Goal: Task Accomplishment & Management: Use online tool/utility

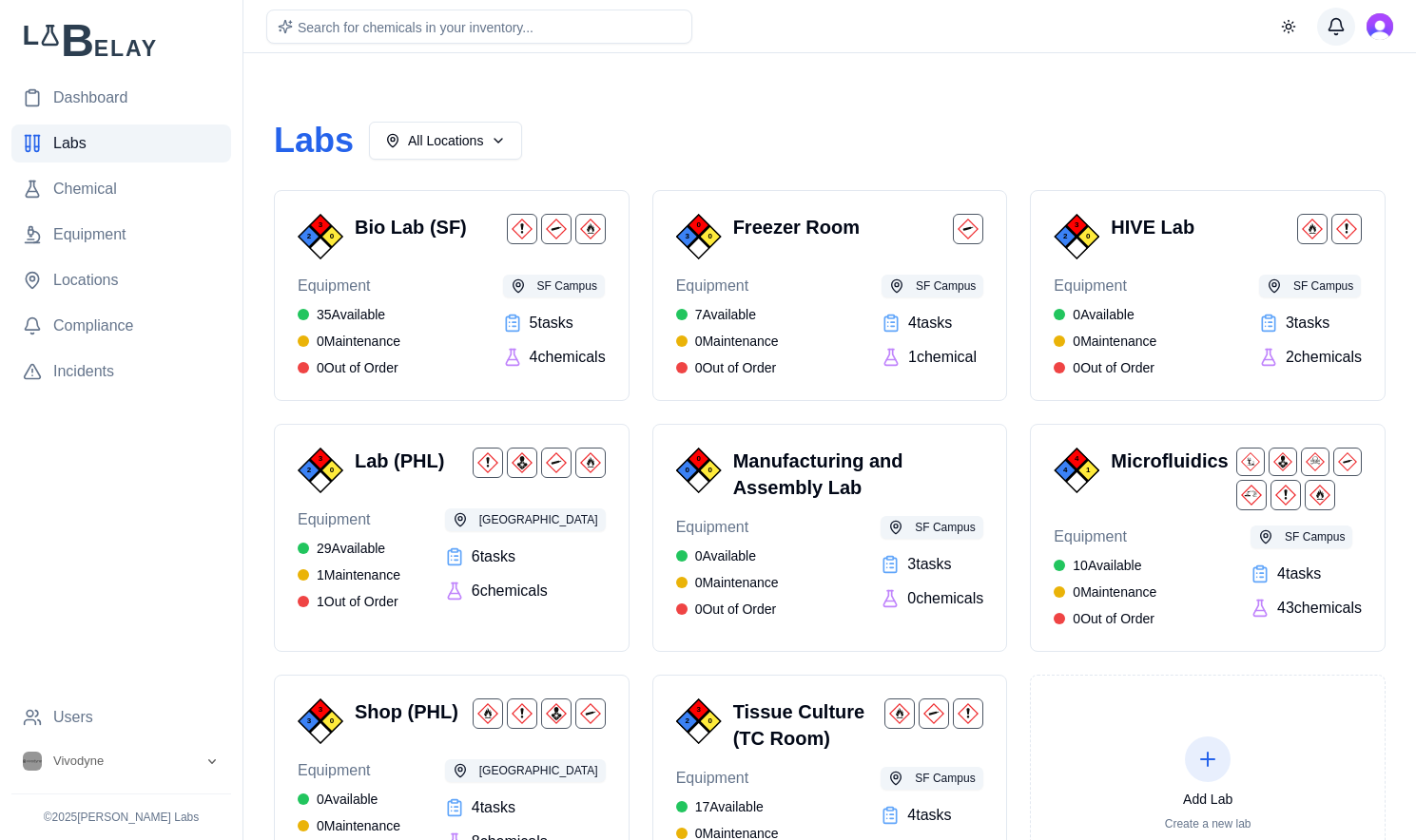
click at [1322, 20] on button "Messages" at bounding box center [1335, 27] width 38 height 38
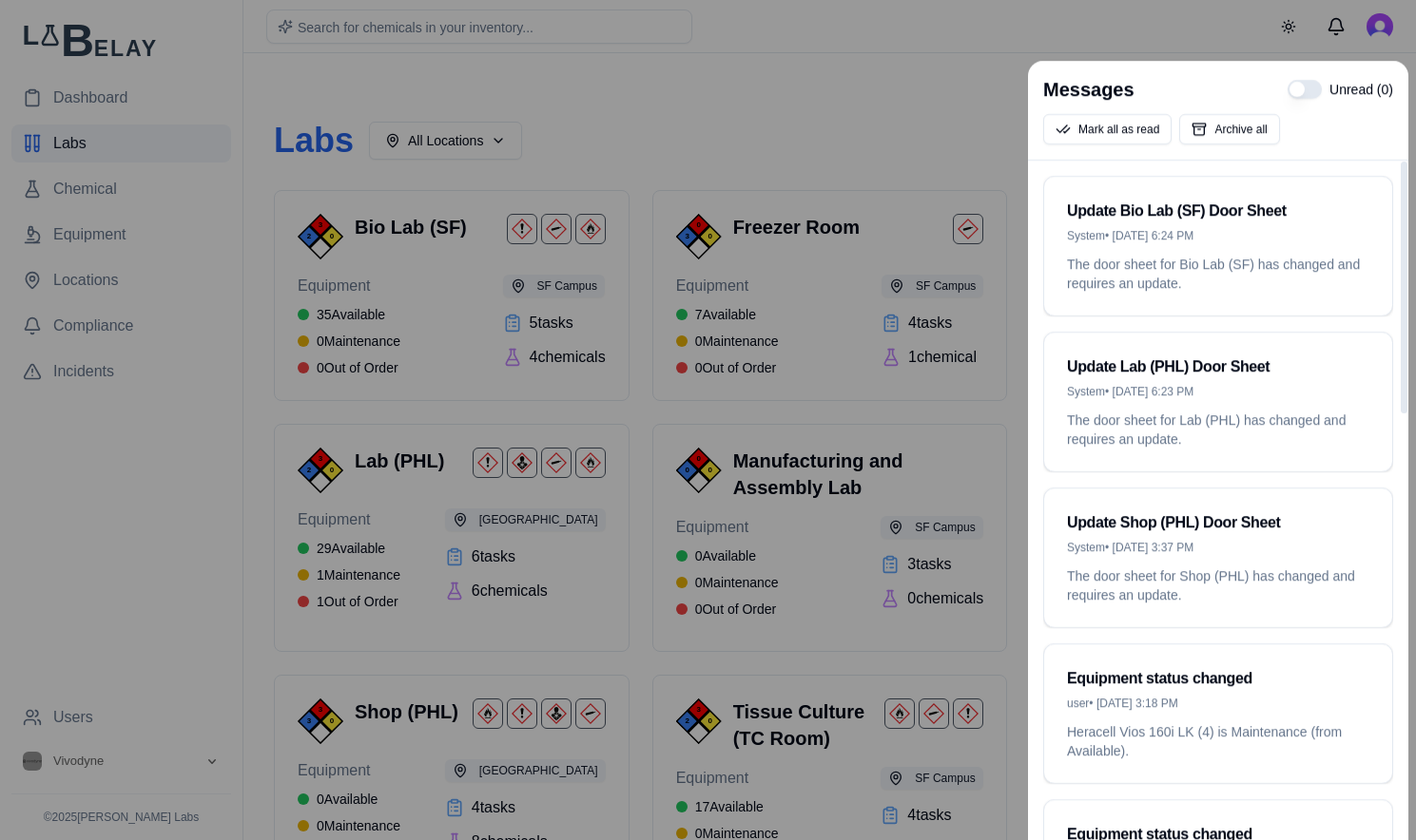
click at [806, 88] on div at bounding box center [708, 420] width 1416 height 840
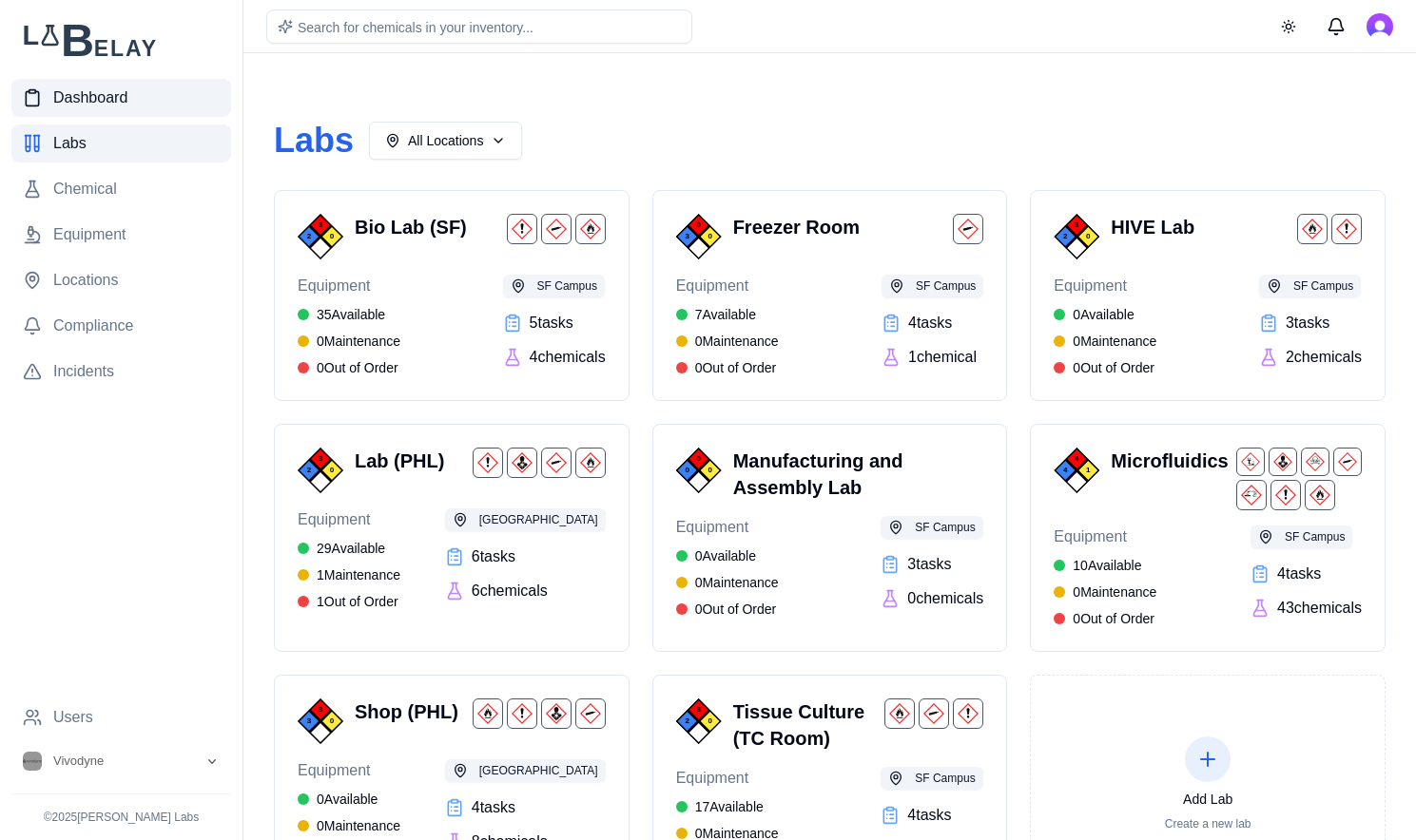
click at [124, 99] on span "Dashboard" at bounding box center [90, 97] width 75 height 23
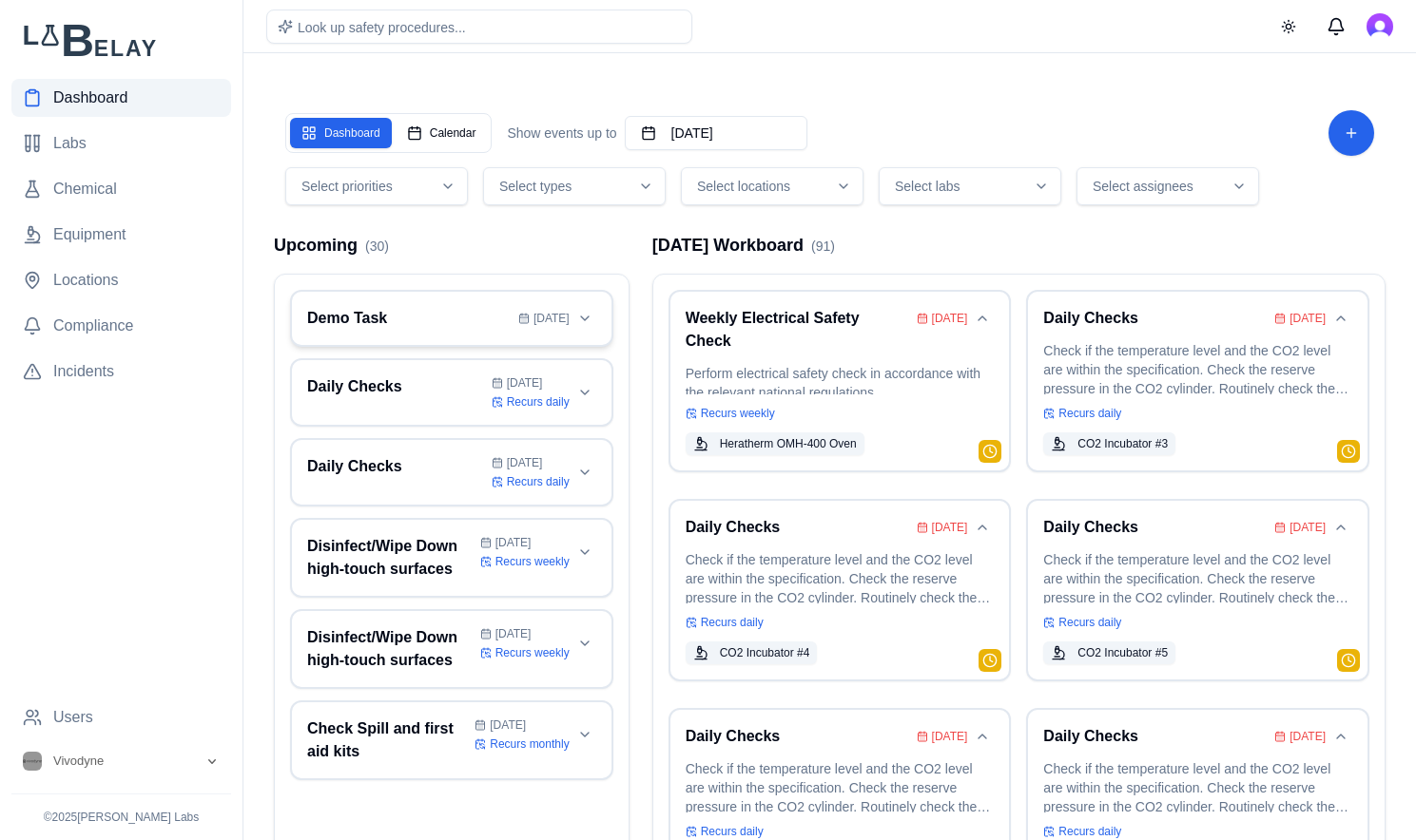
click at [364, 308] on h3 "Demo Task" at bounding box center [409, 318] width 204 height 23
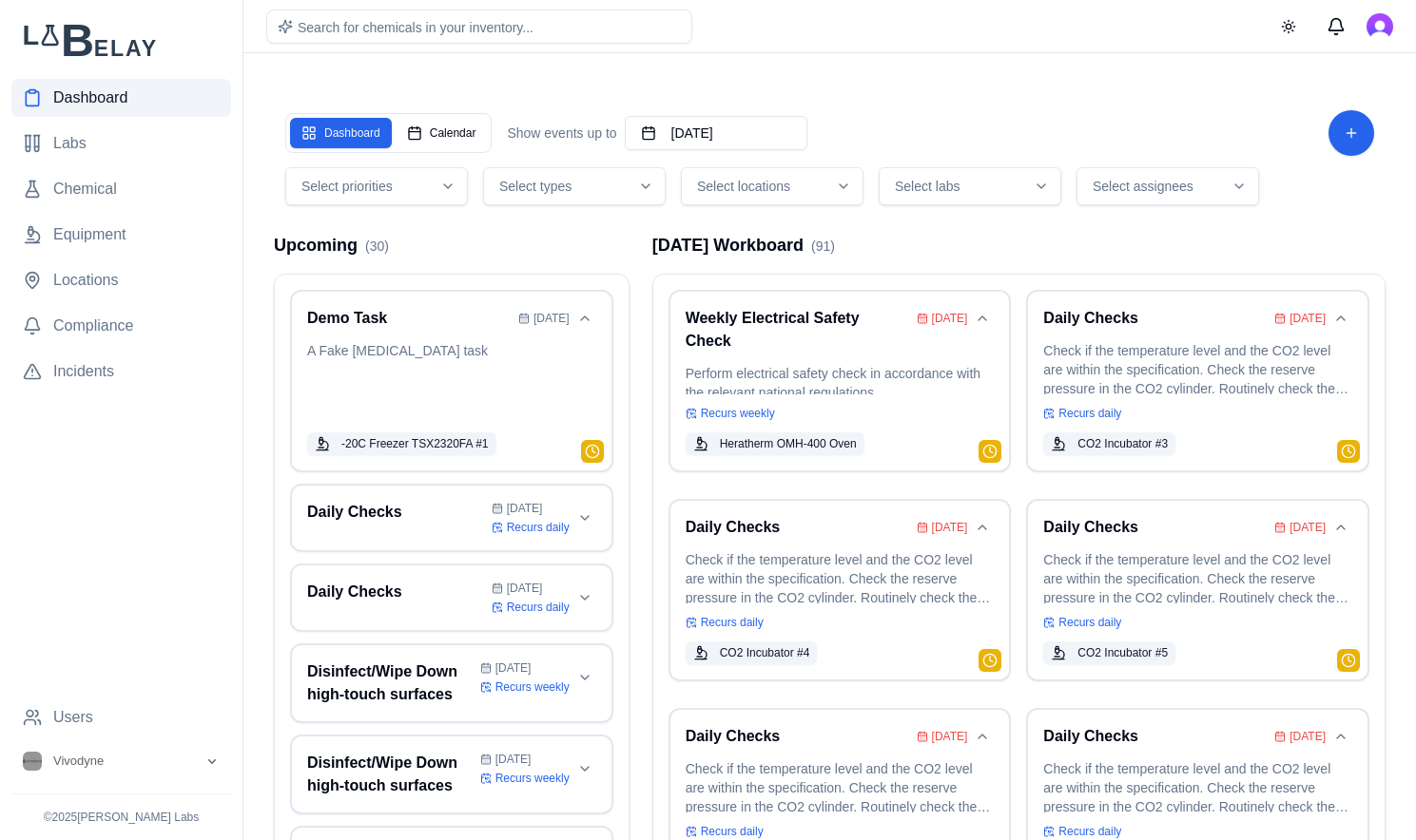
click at [1173, 173] on button "Select assignees" at bounding box center [1168, 186] width 183 height 38
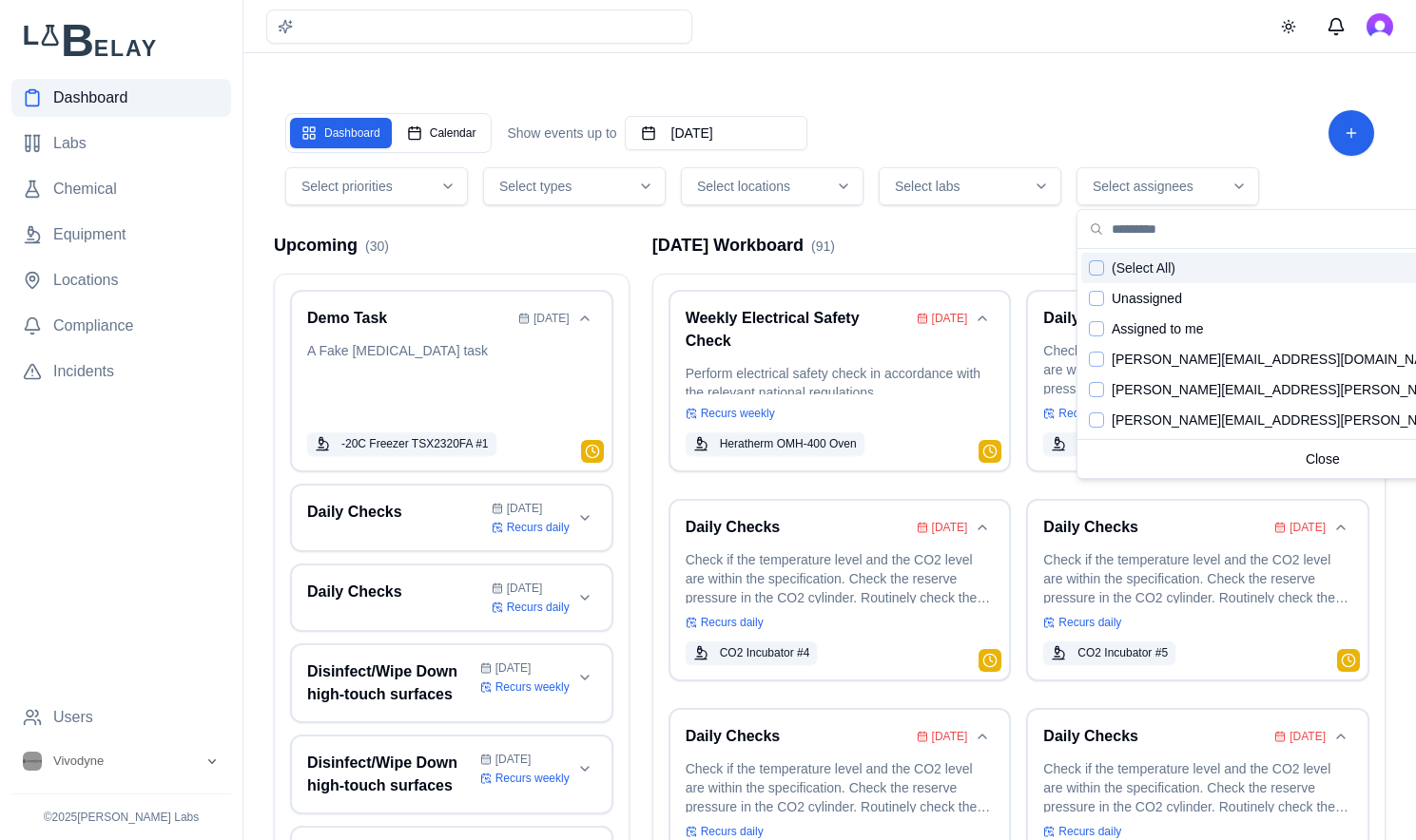
click at [1229, 161] on div "Dashboard Calendar Show events up to [DATE] Select priorities Select types Sele…" at bounding box center [829, 158] width 1089 height 95
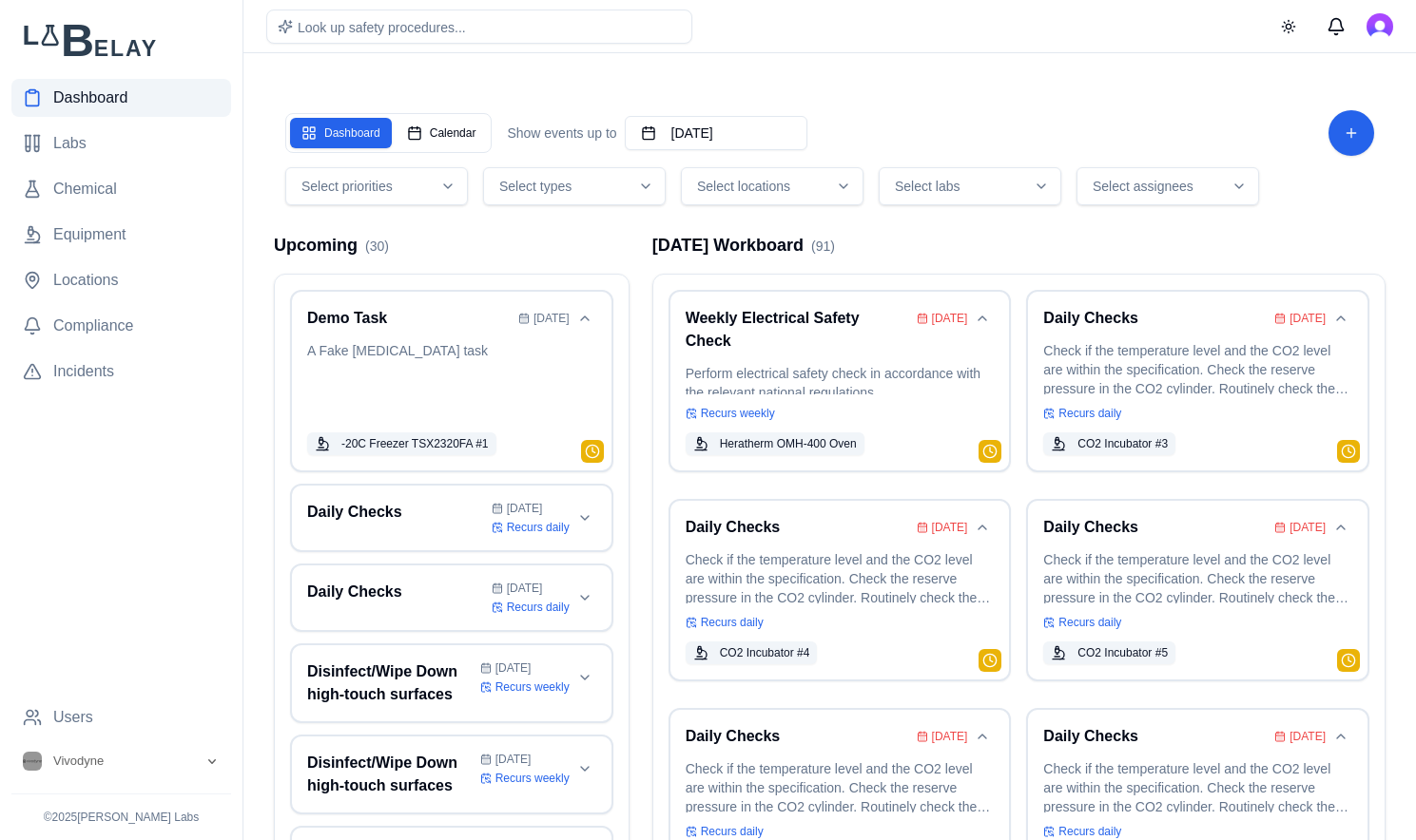
click at [1167, 168] on button "Select assignees" at bounding box center [1168, 186] width 183 height 38
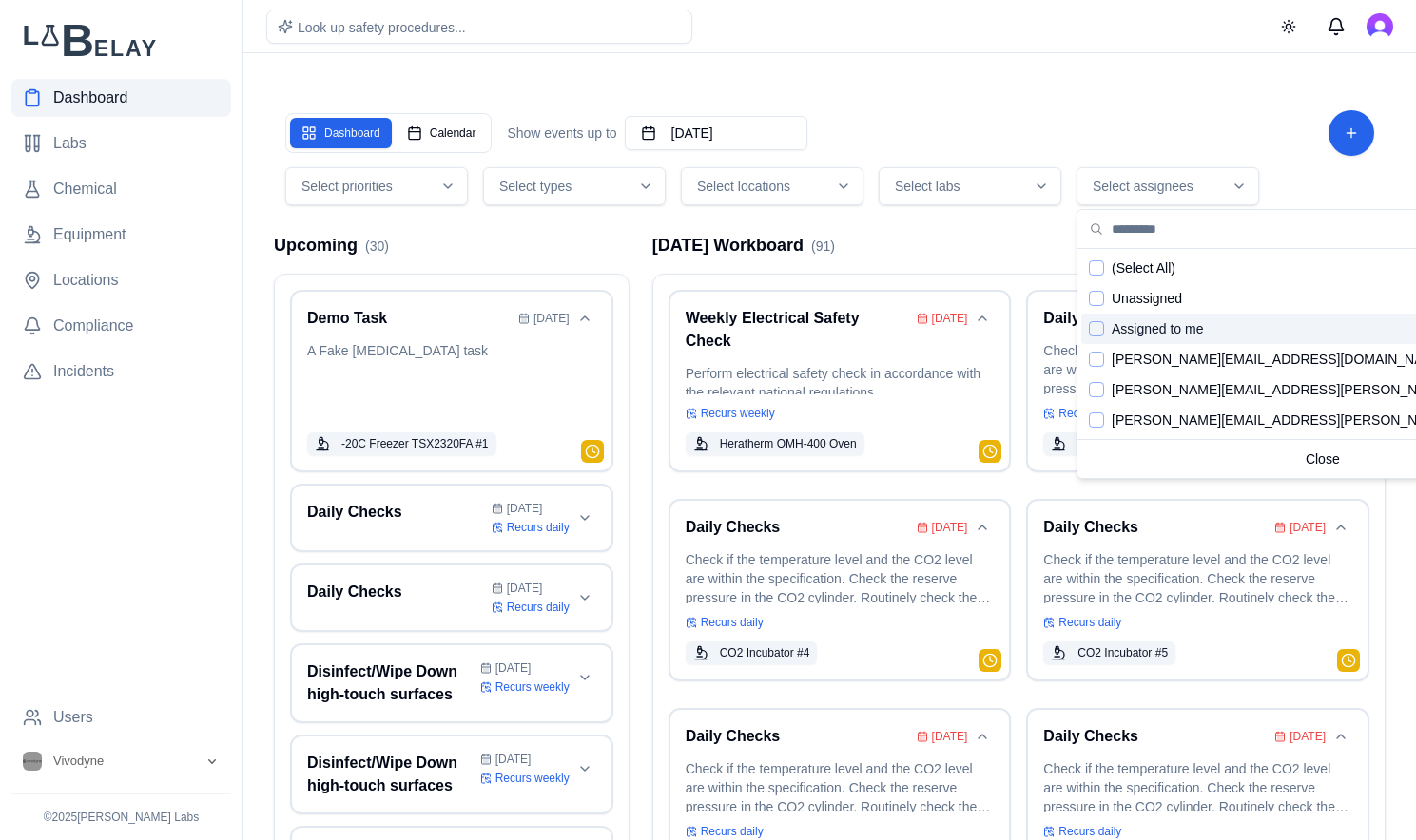
click at [1099, 328] on div "Suggestions" at bounding box center [1096, 328] width 15 height 15
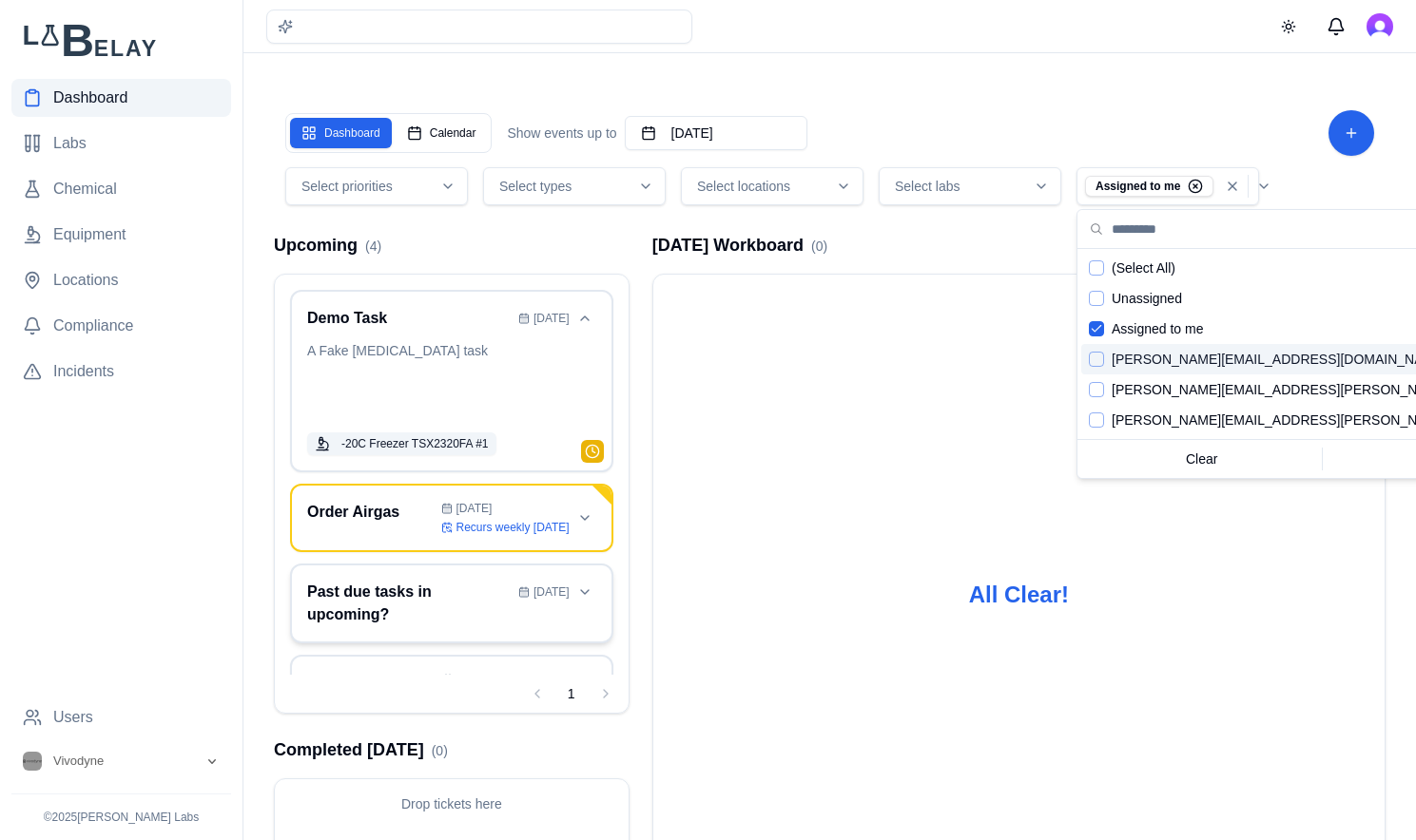
click at [454, 598] on h3 "Past due tasks in upcoming?" at bounding box center [409, 603] width 204 height 46
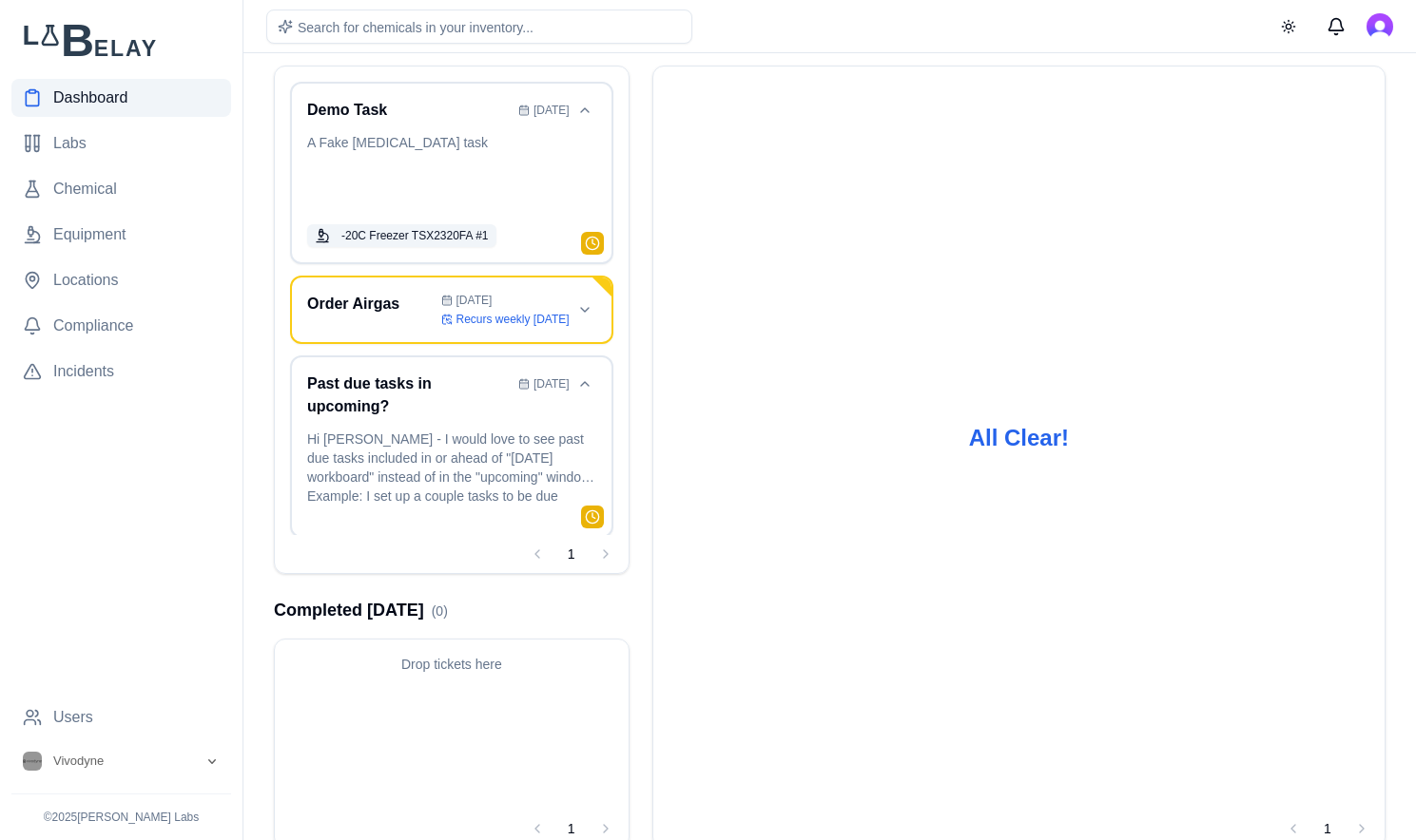
scroll to position [217, 0]
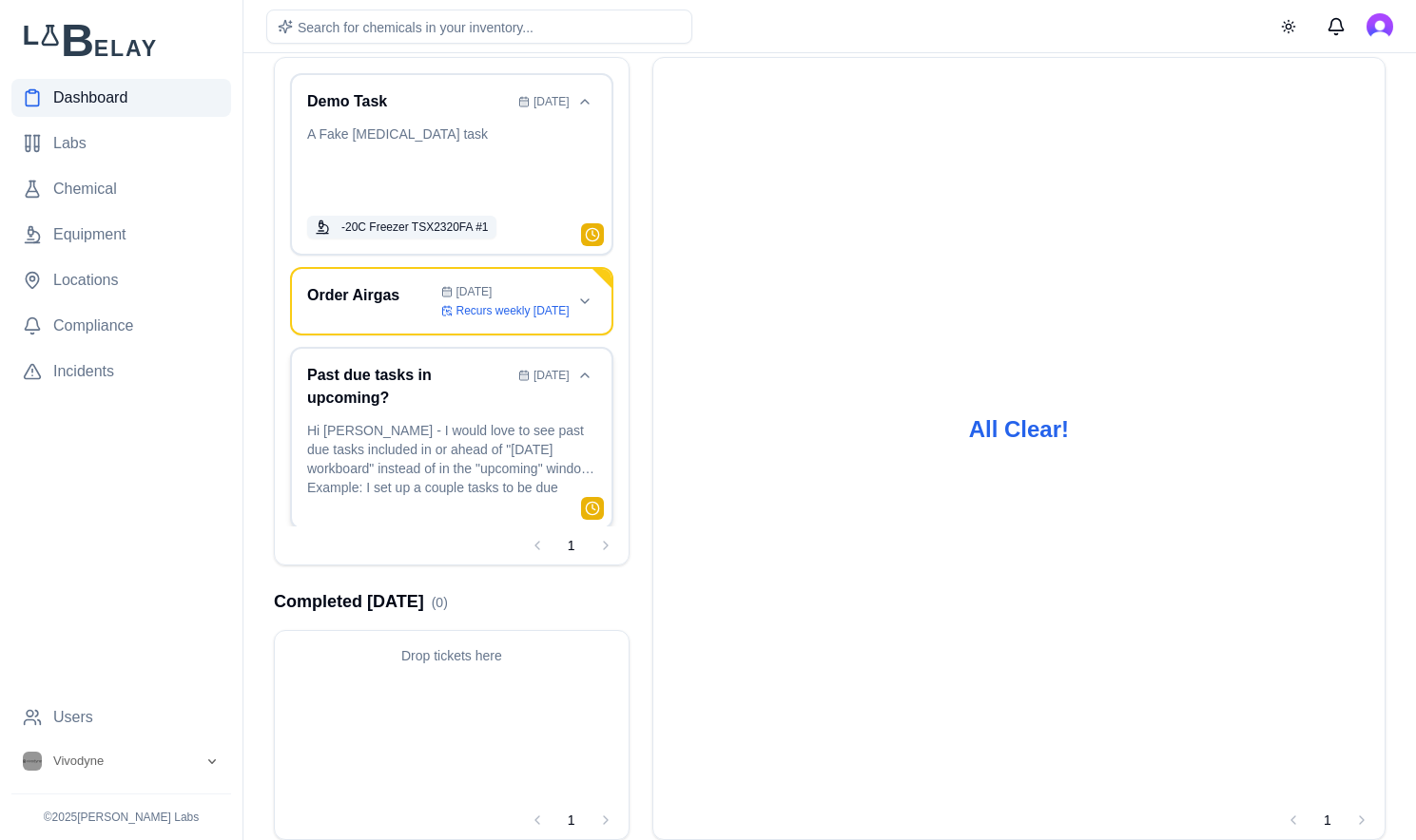
click at [403, 420] on div "Past due tasks in upcoming? [DATE] Hi [PERSON_NAME] - I would love to see past …" at bounding box center [451, 437] width 289 height 148
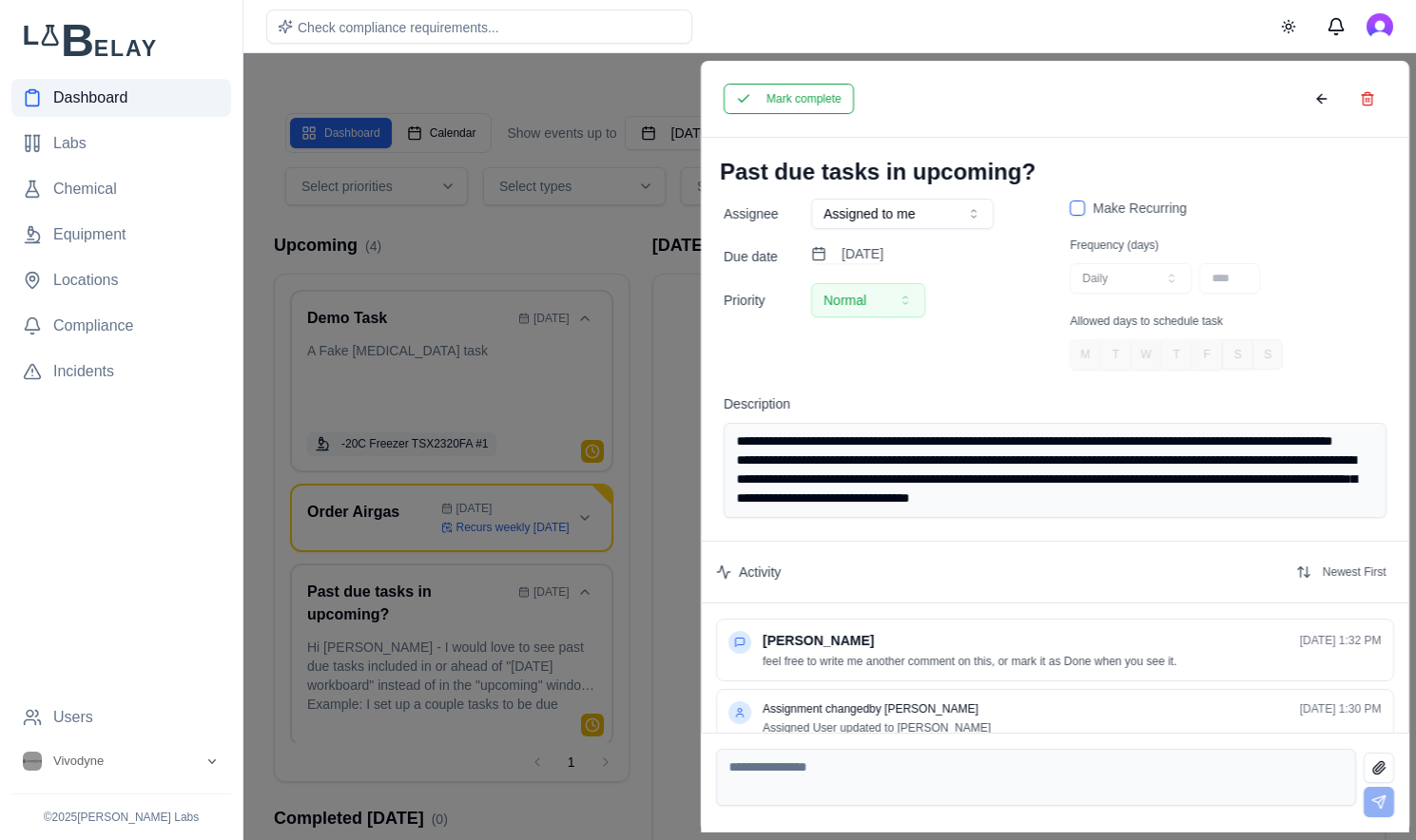
scroll to position [225, 0]
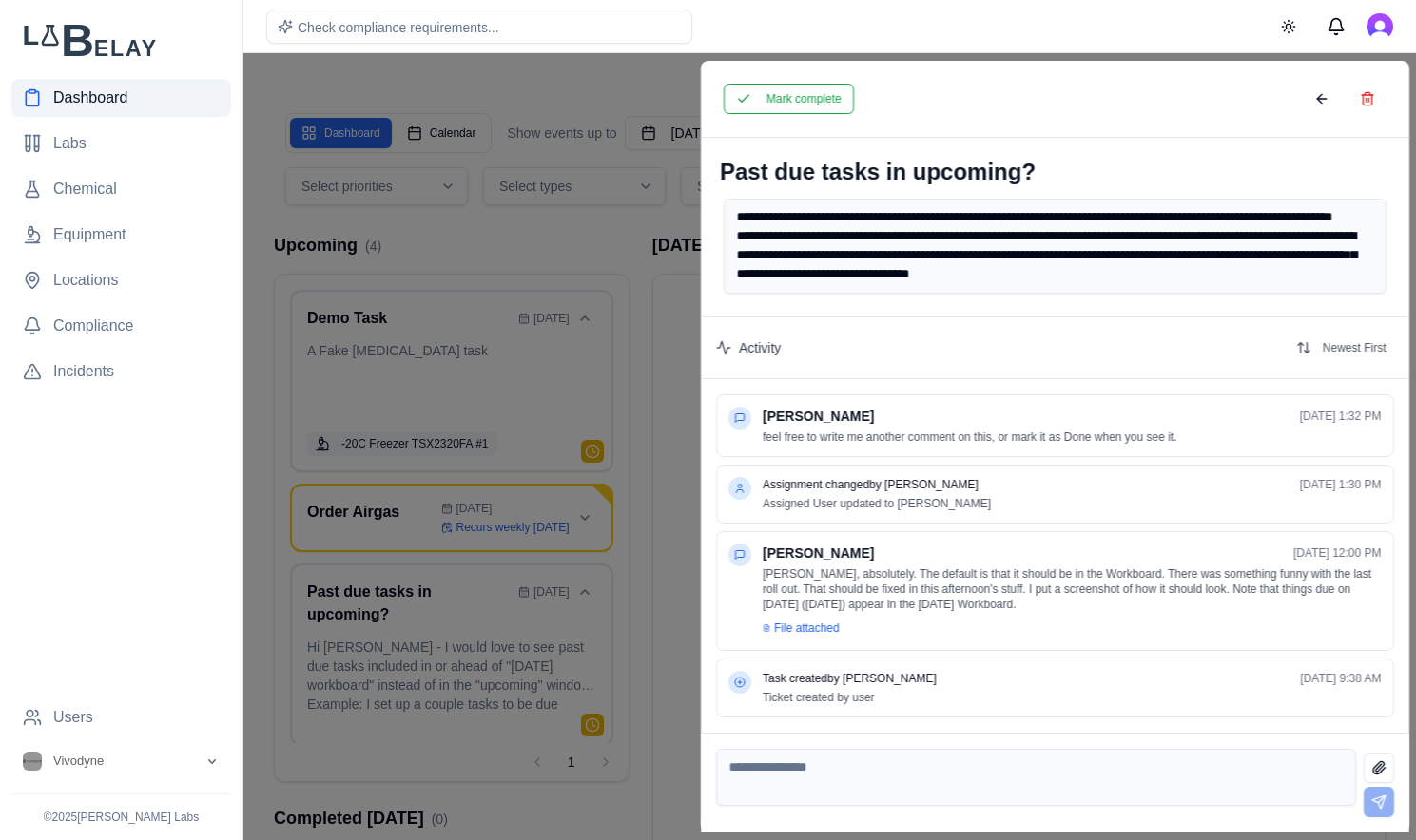
click at [803, 631] on span "File attached" at bounding box center [806, 627] width 66 height 15
click at [782, 631] on span "File attached" at bounding box center [806, 627] width 66 height 15
click at [826, 633] on span "File attached" at bounding box center [806, 627] width 66 height 15
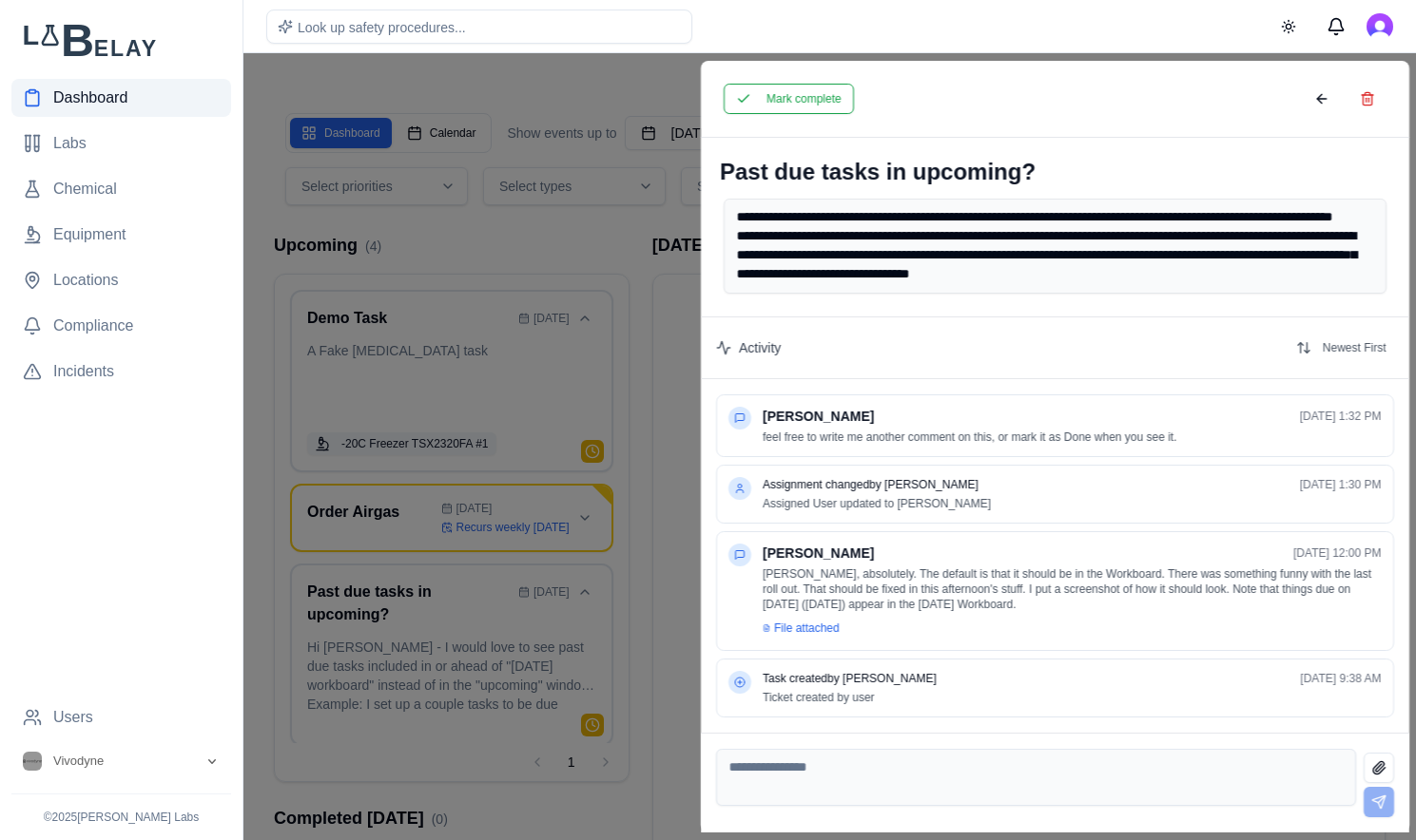
click at [826, 633] on span "File attached" at bounding box center [806, 627] width 66 height 15
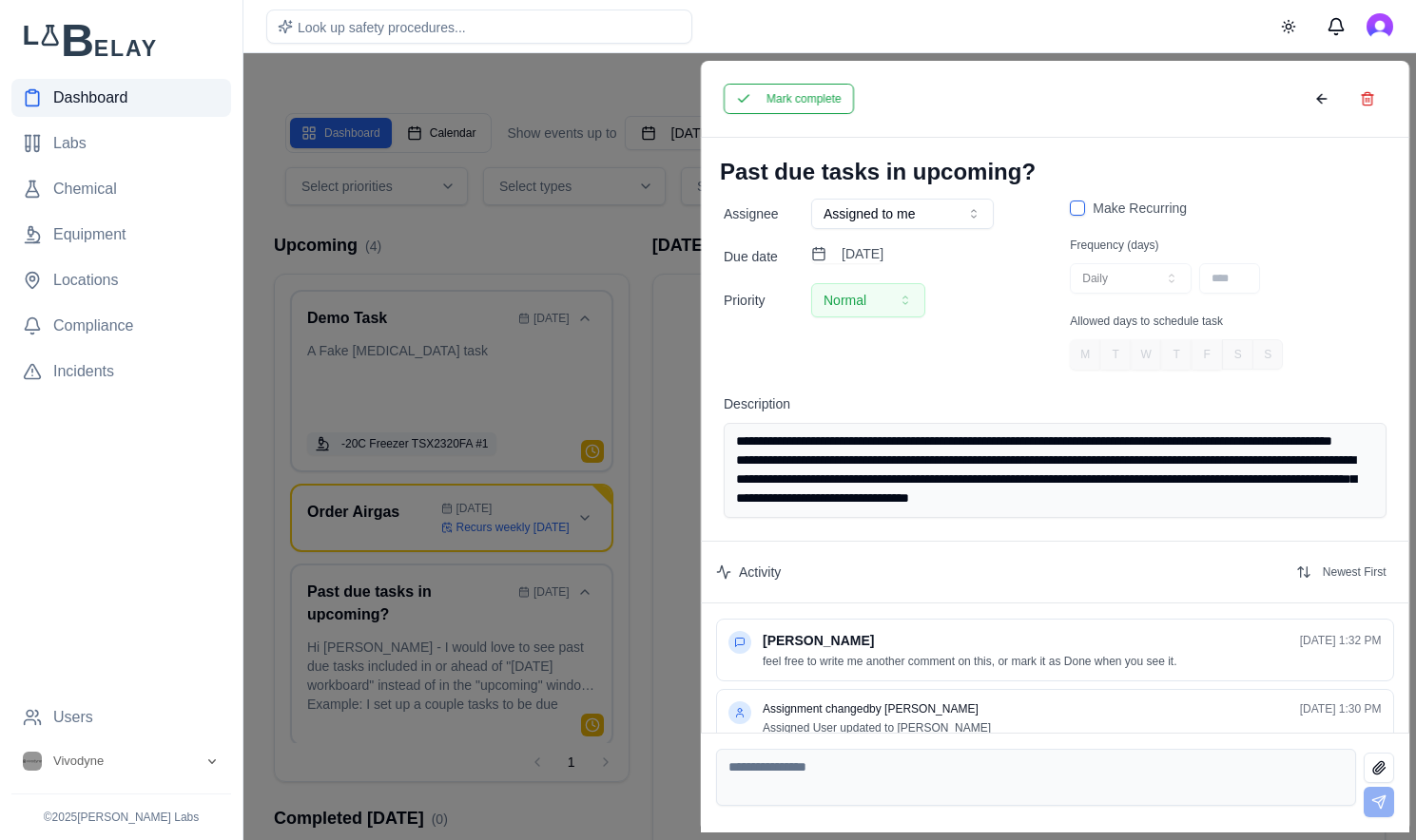
scroll to position [0, 0]
click at [763, 100] on button "Mark complete" at bounding box center [789, 98] width 130 height 31
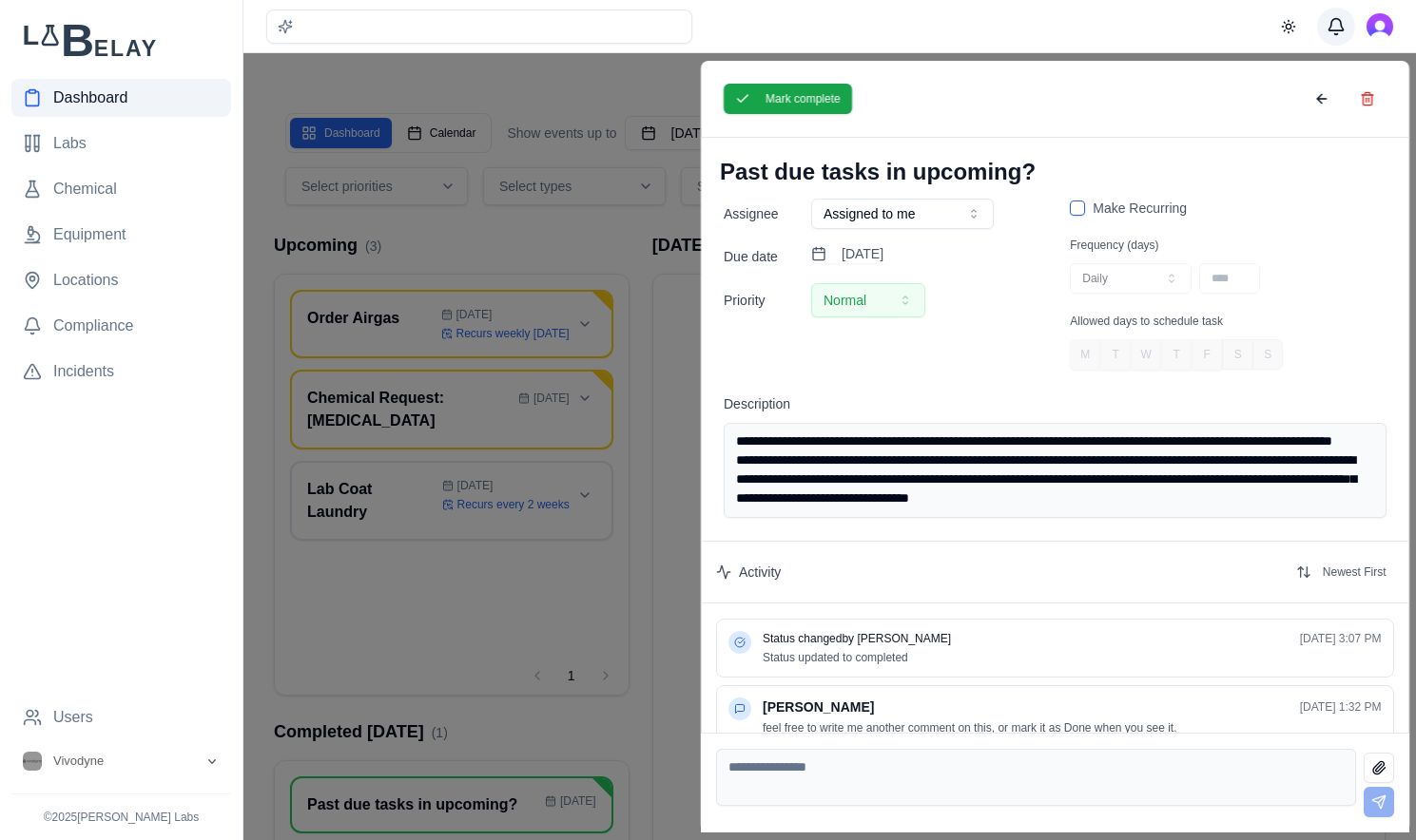
click at [1340, 12] on button "Messages" at bounding box center [1335, 27] width 38 height 38
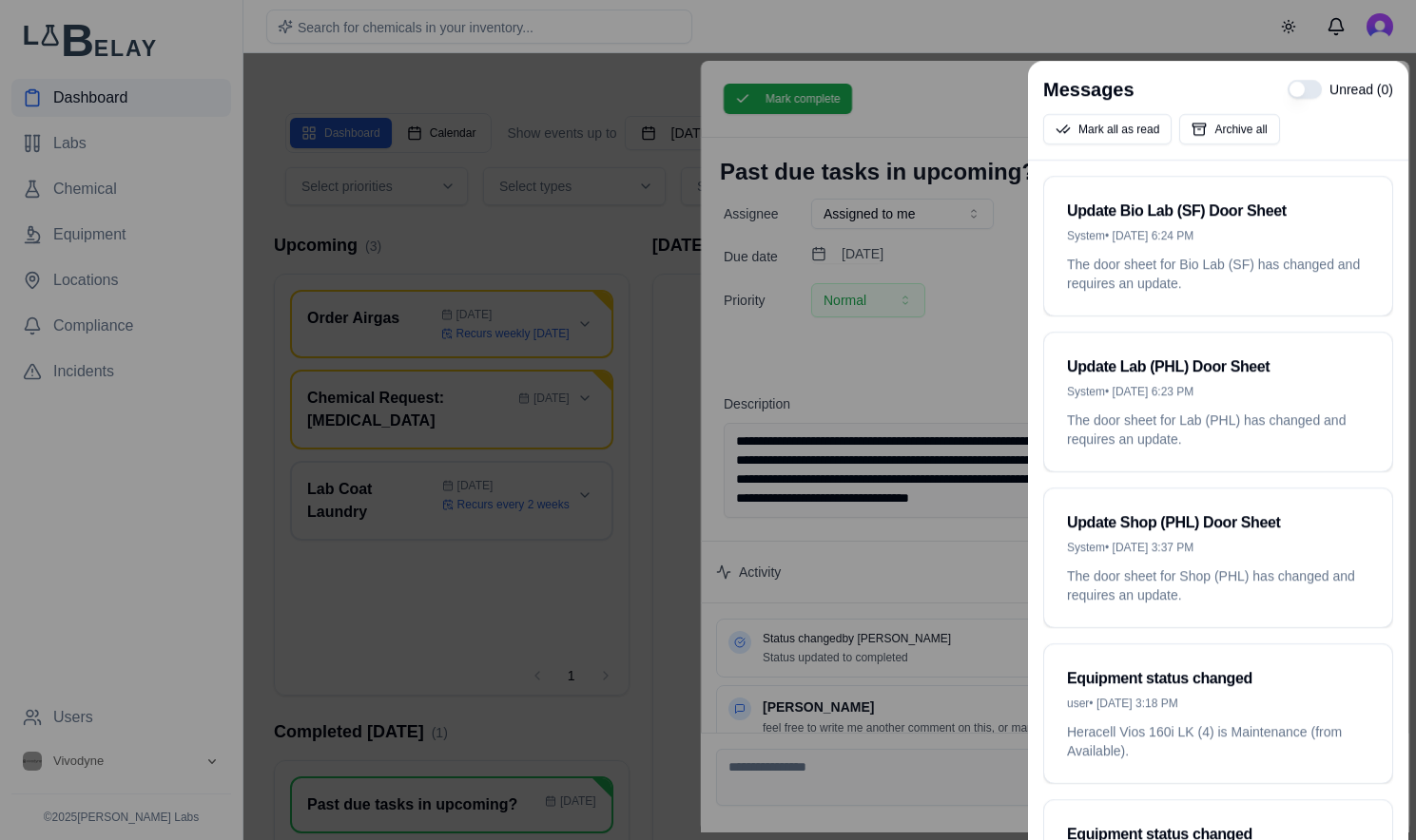
click at [993, 27] on div at bounding box center [708, 420] width 1416 height 840
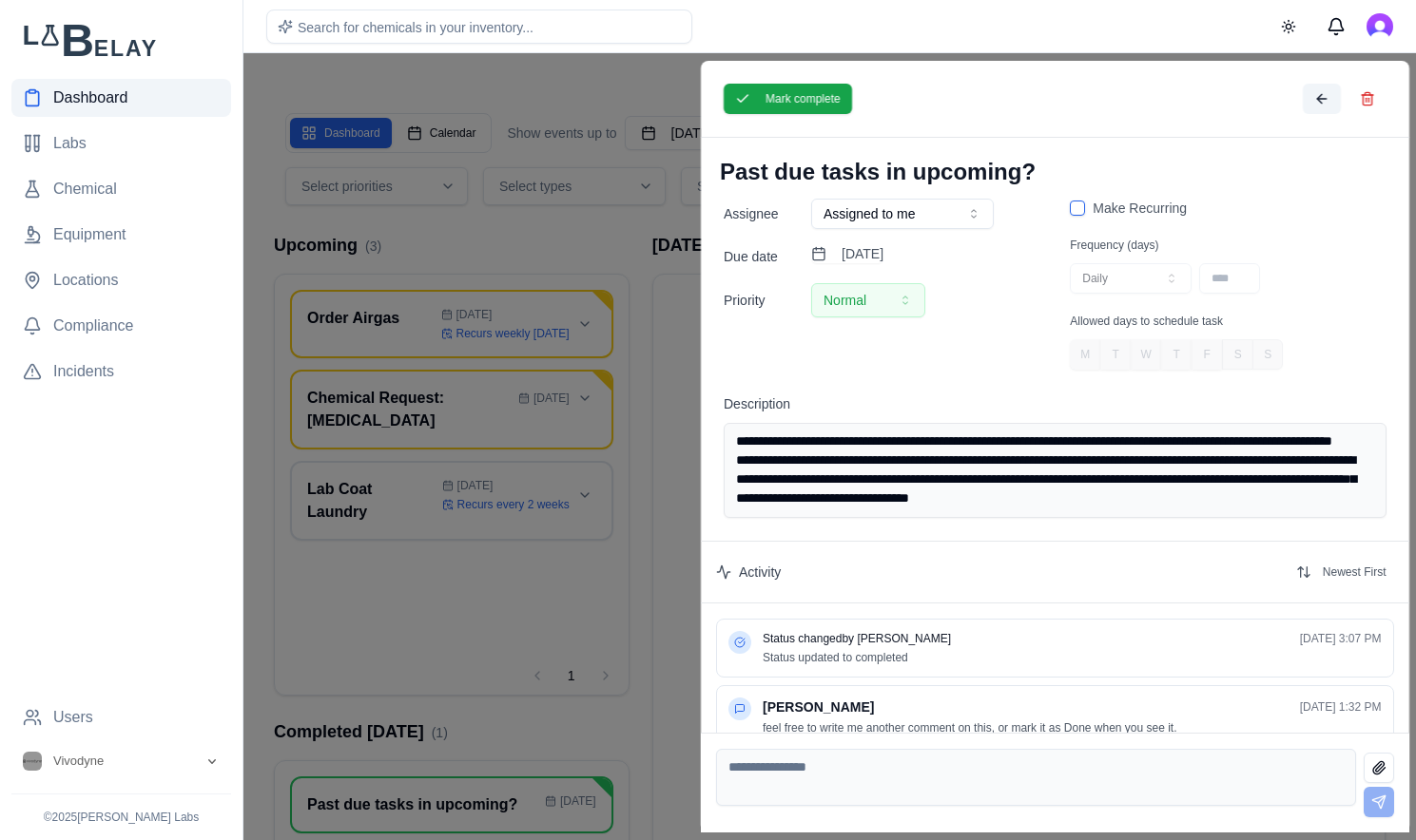
click at [1321, 94] on button at bounding box center [1321, 98] width 38 height 31
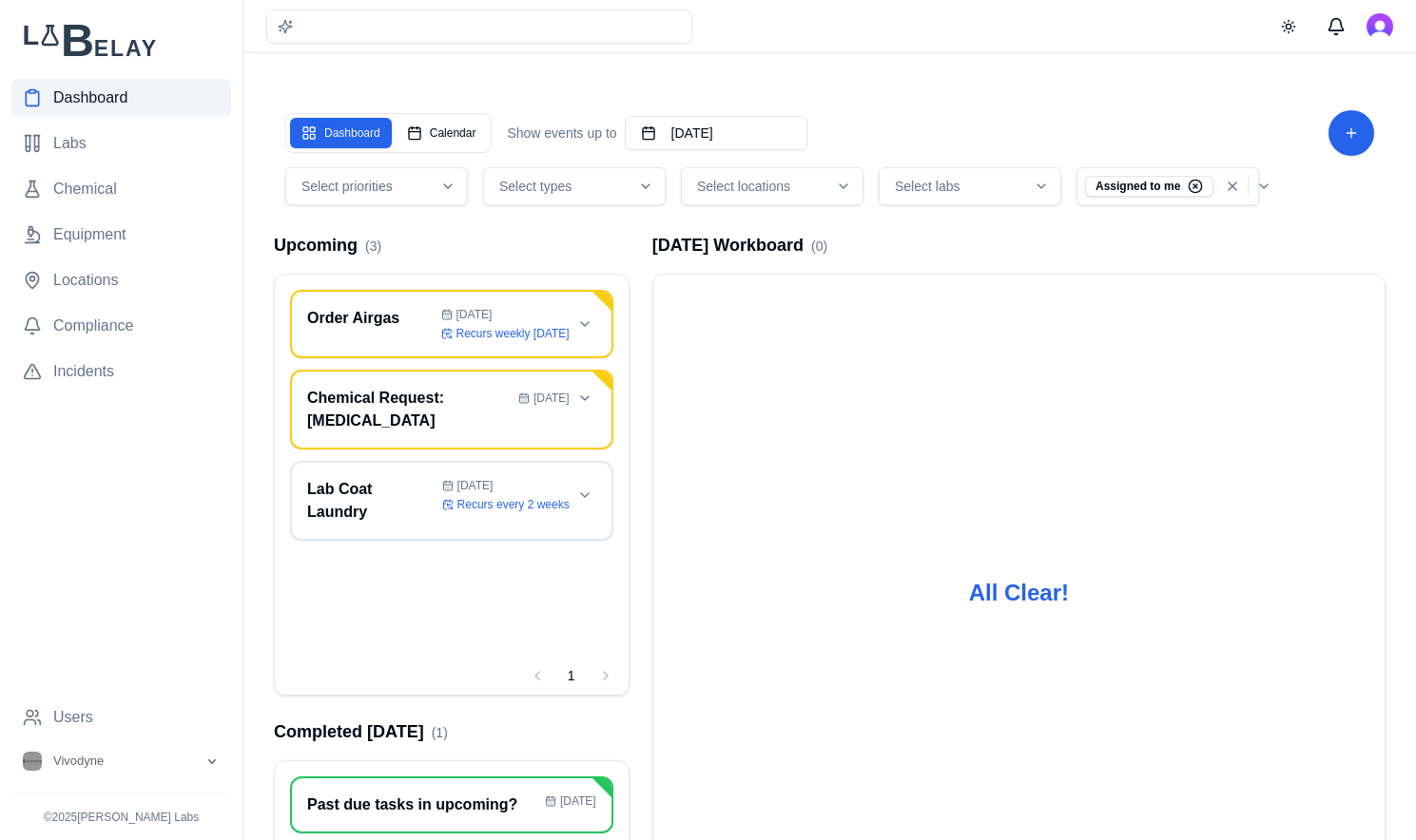
click at [62, 91] on span "Dashboard" at bounding box center [90, 97] width 75 height 23
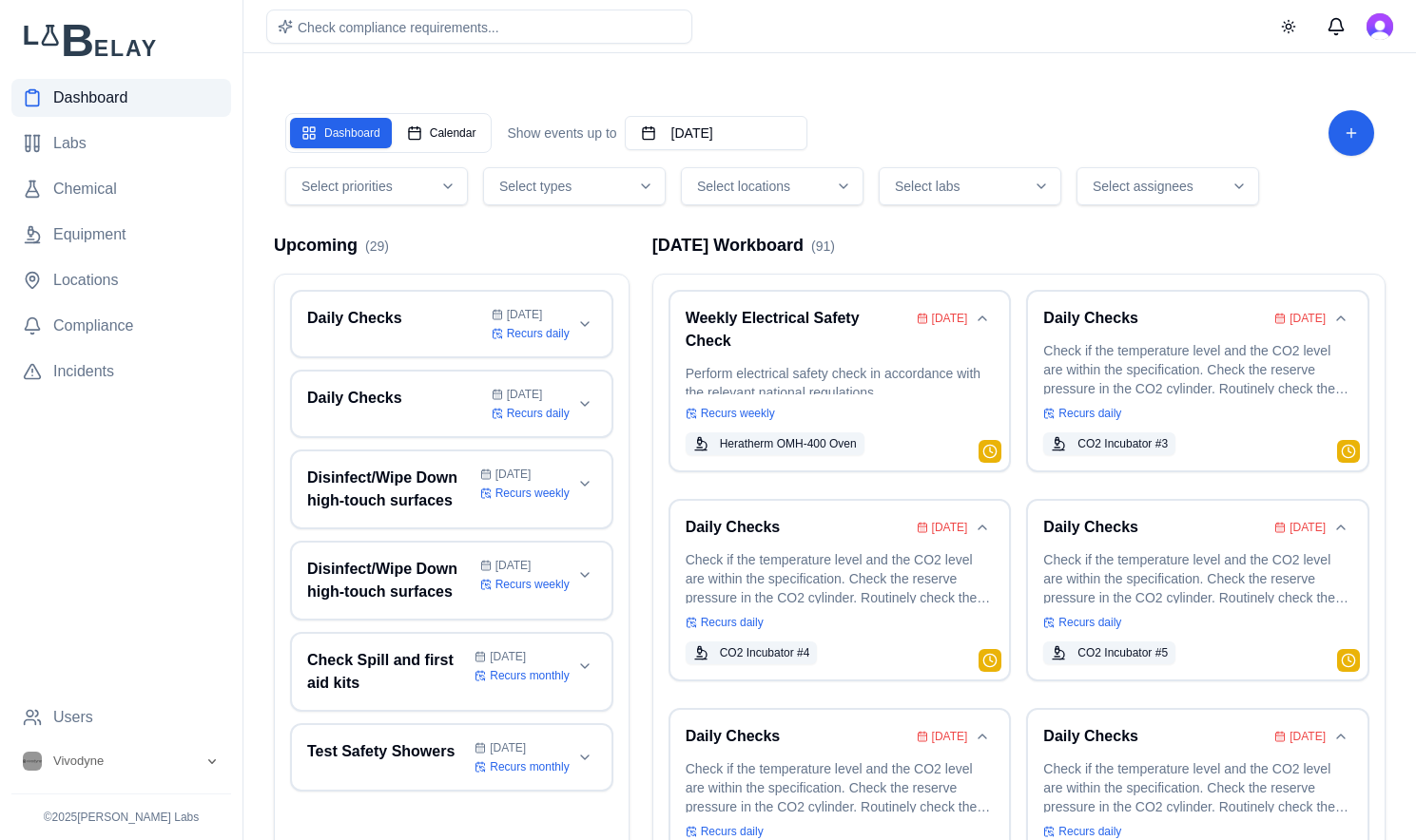
click at [1138, 184] on span "Select assignees" at bounding box center [1143, 186] width 100 height 19
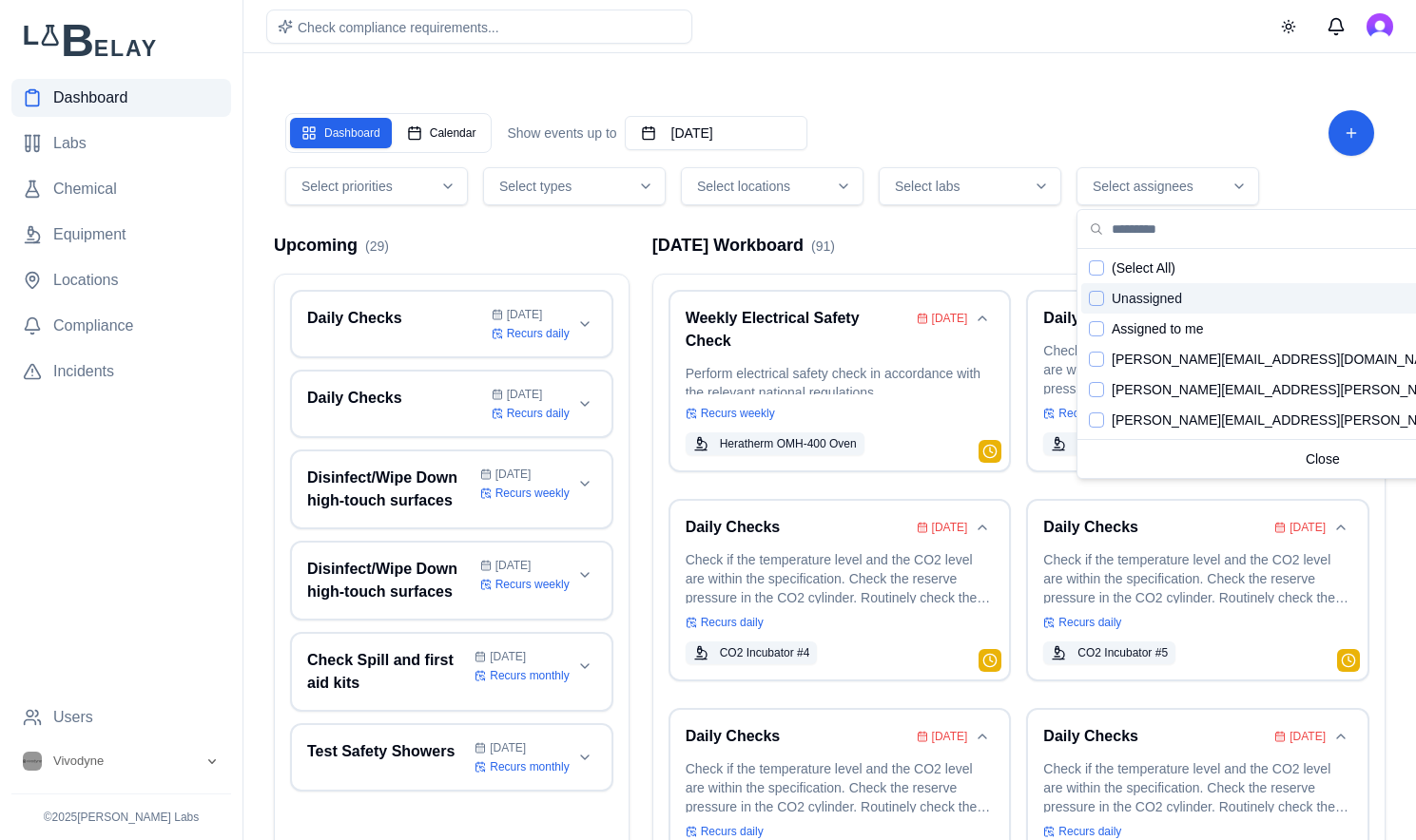
click at [1094, 300] on div "Suggestions" at bounding box center [1096, 298] width 15 height 15
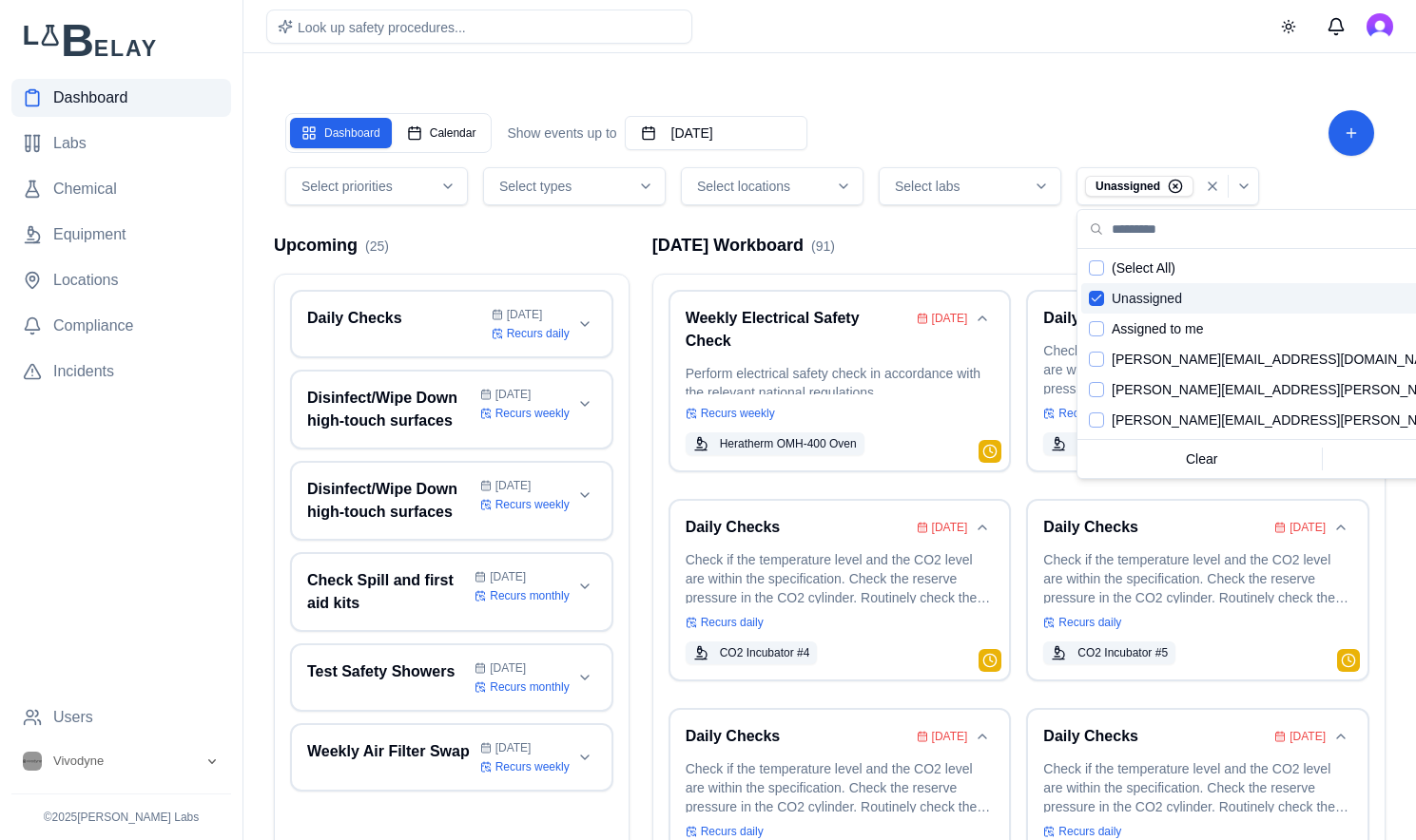
click at [1094, 299] on icon "Suggestions" at bounding box center [1096, 298] width 9 height 6
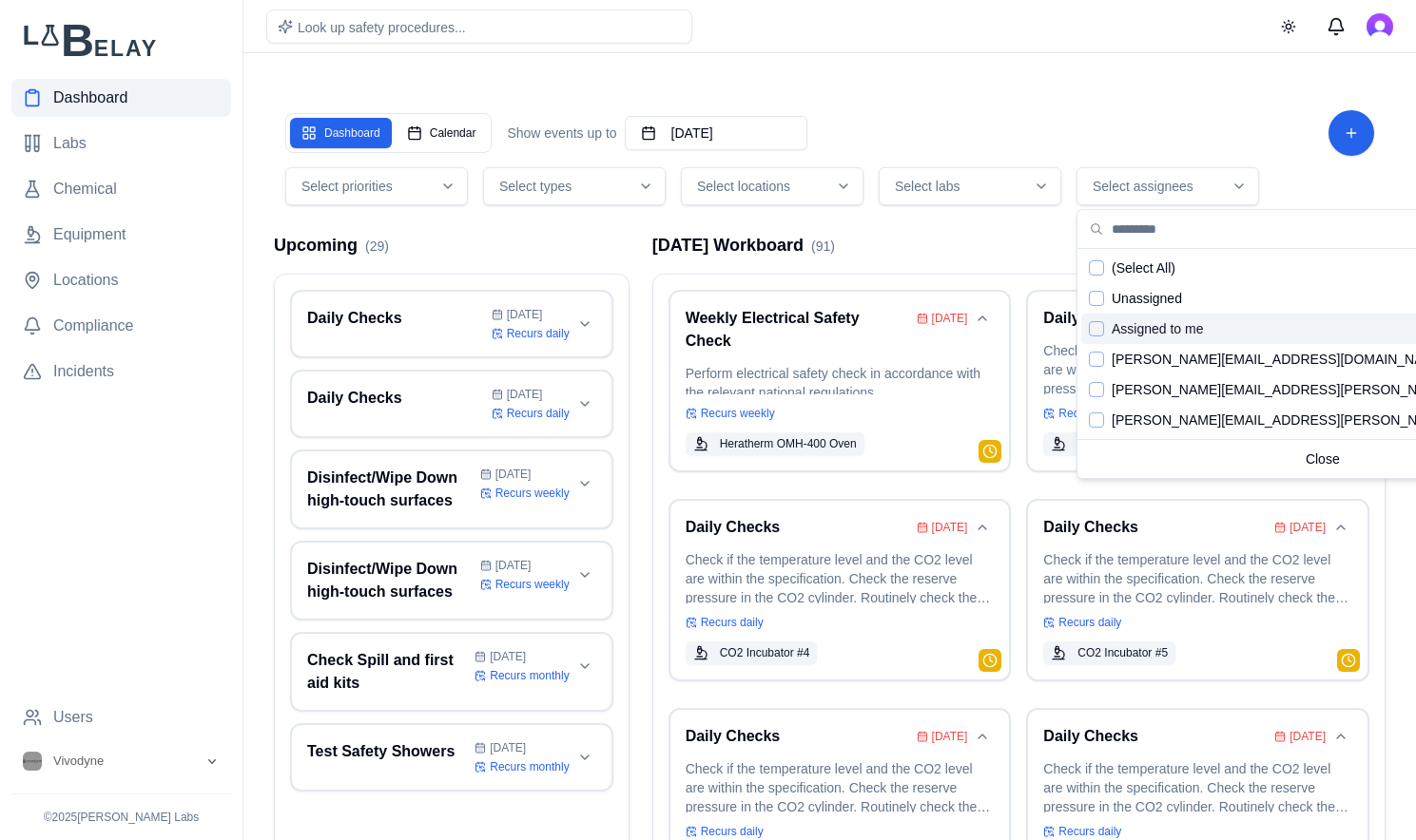
click at [1094, 321] on div "Suggestions" at bounding box center [1096, 328] width 15 height 15
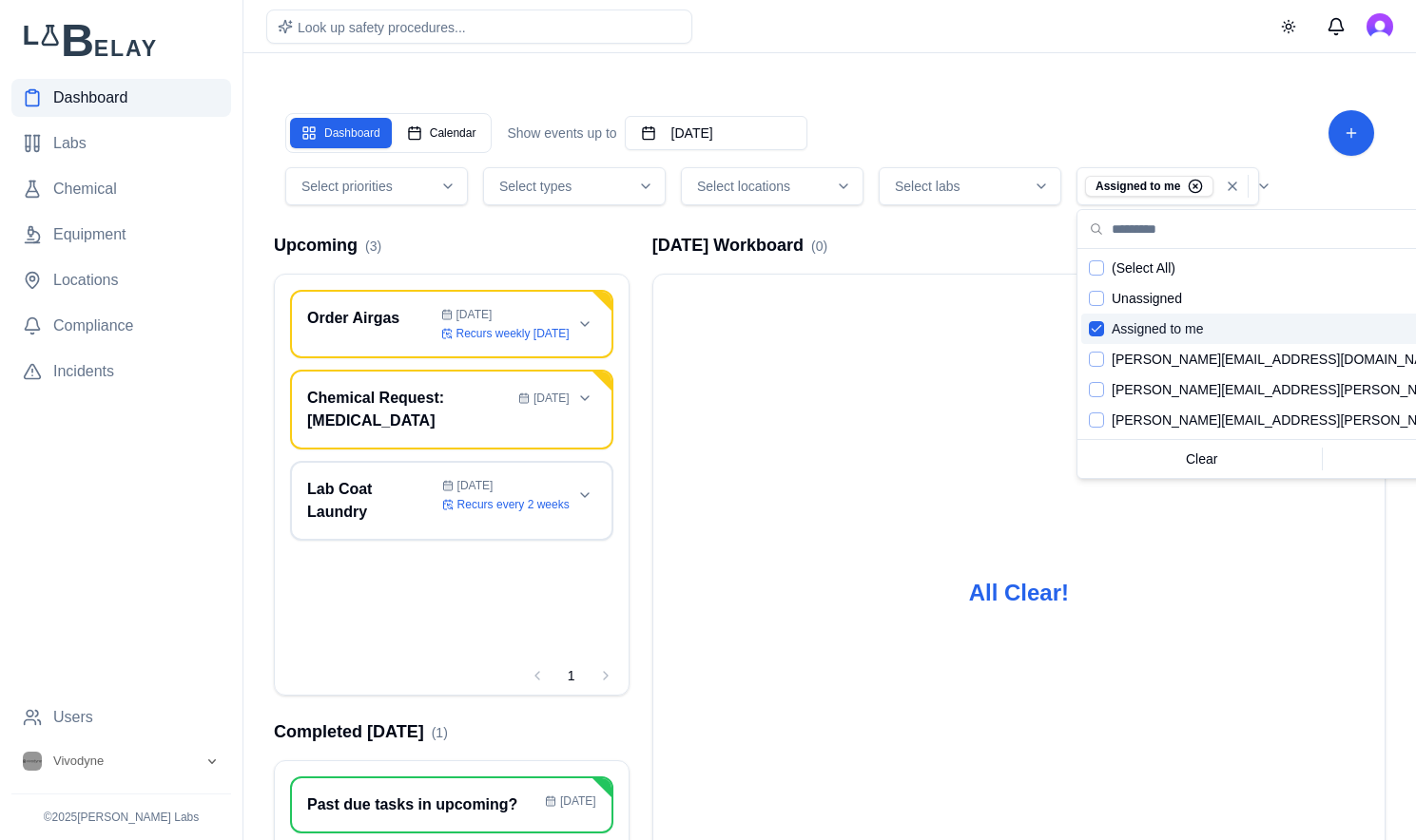
click at [1095, 322] on icon "Suggestions" at bounding box center [1096, 328] width 13 height 15
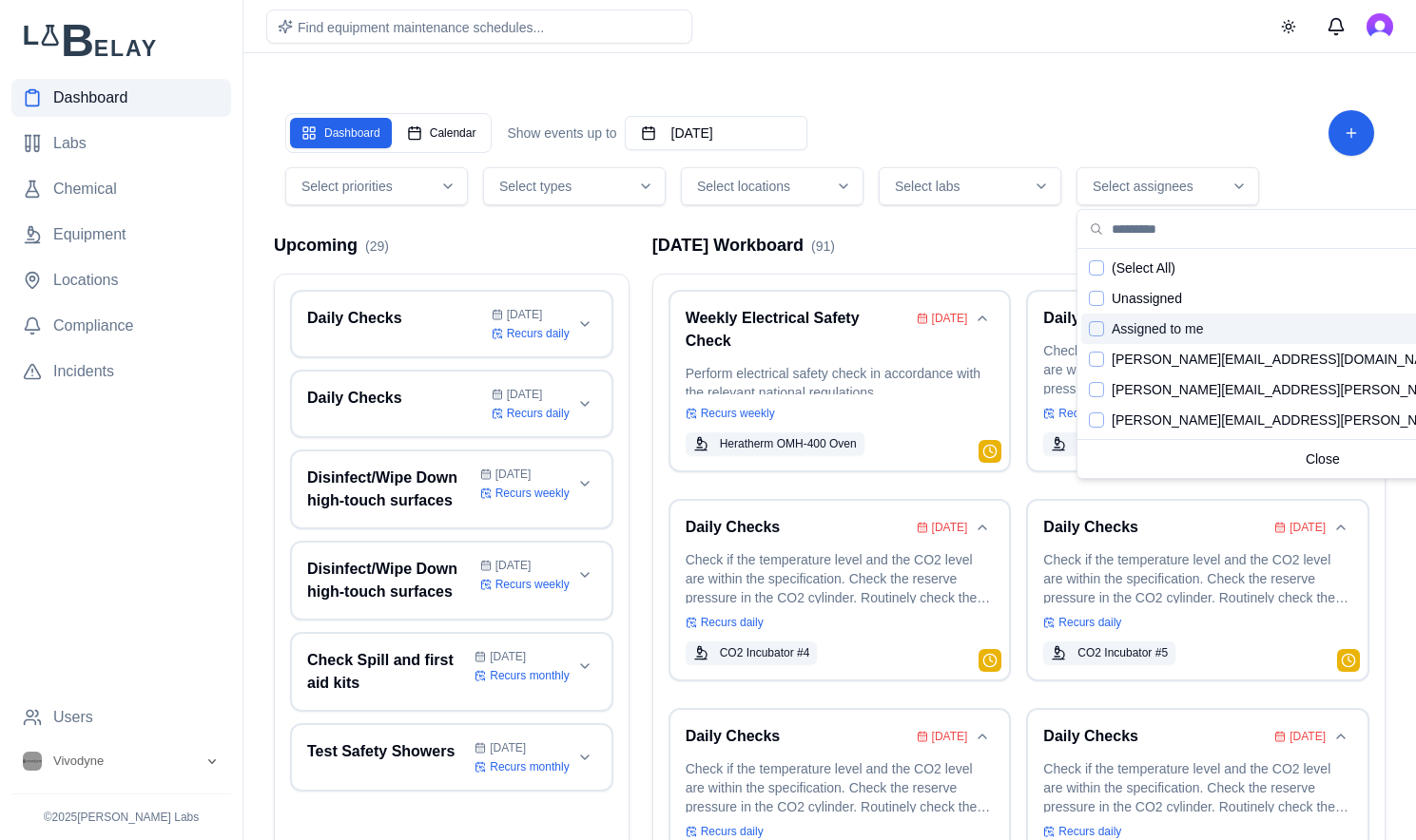
click at [1100, 324] on div "Suggestions" at bounding box center [1096, 328] width 15 height 15
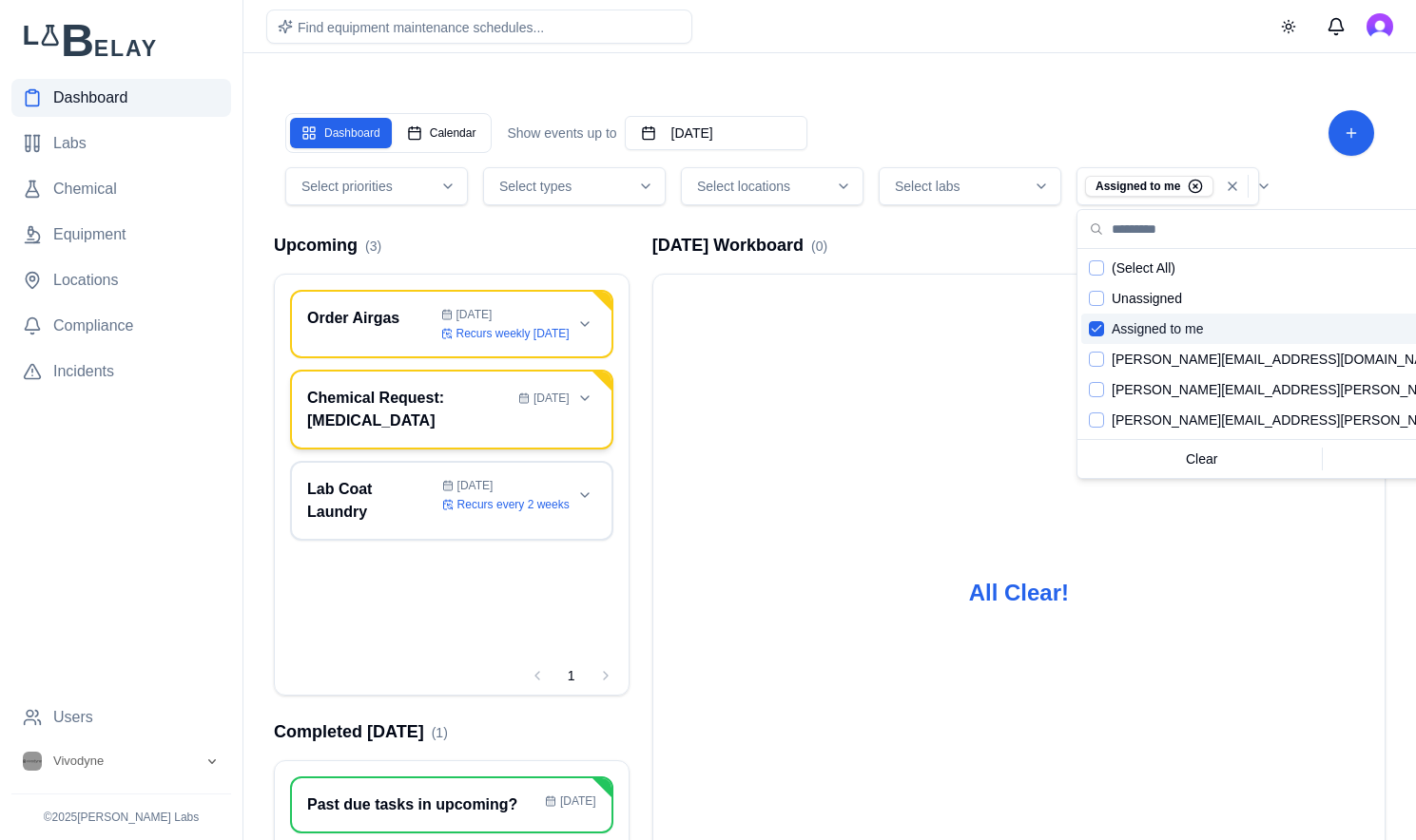
click at [407, 405] on h3 "Chemical Request: [MEDICAL_DATA]" at bounding box center [409, 410] width 204 height 46
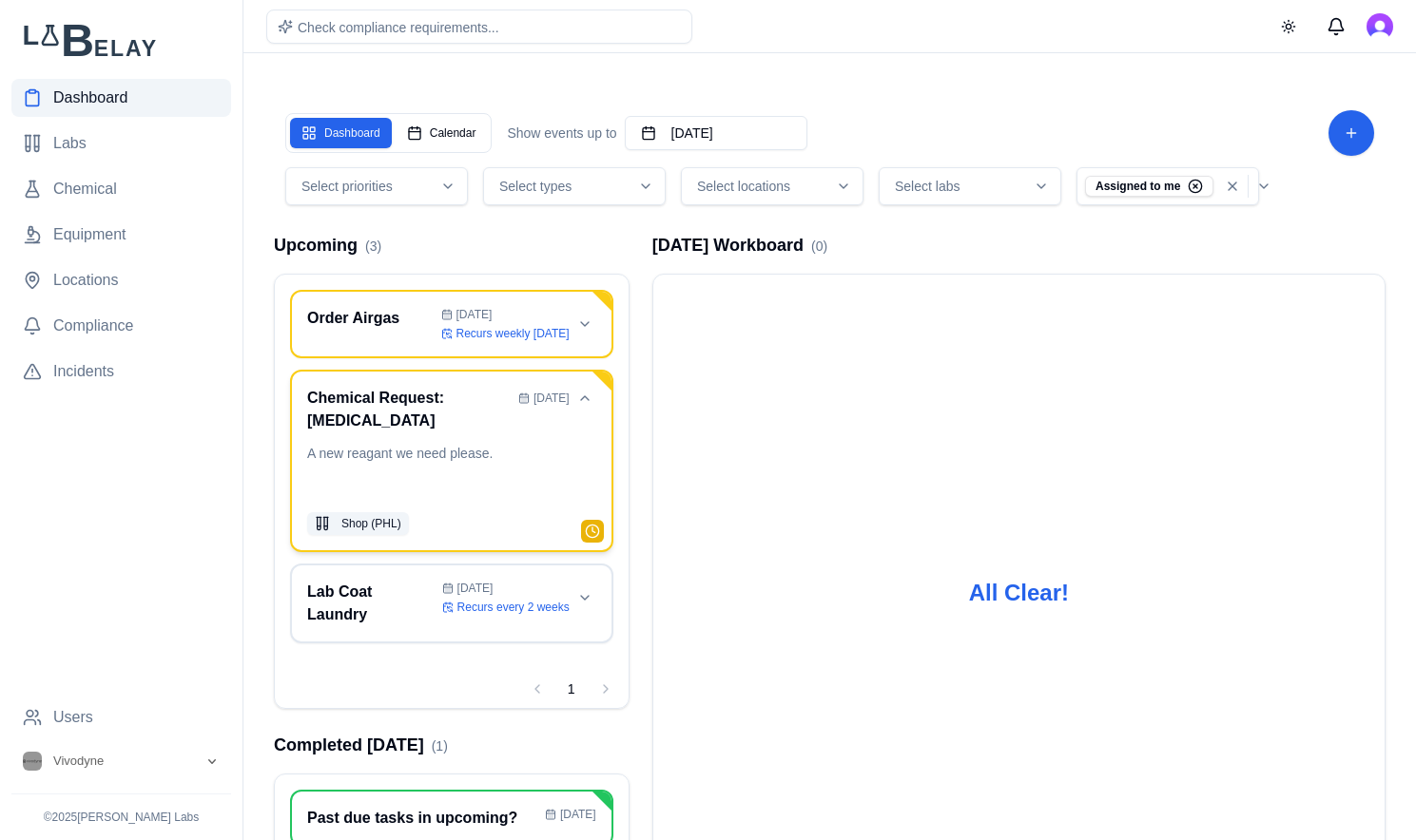
click at [371, 446] on p "A new reagant we need please." at bounding box center [451, 472] width 289 height 57
click at [343, 398] on h3 "Chemical Request: [MEDICAL_DATA]" at bounding box center [409, 410] width 204 height 46
click at [349, 418] on h3 "Chemical Request: [MEDICAL_DATA]" at bounding box center [409, 410] width 204 height 46
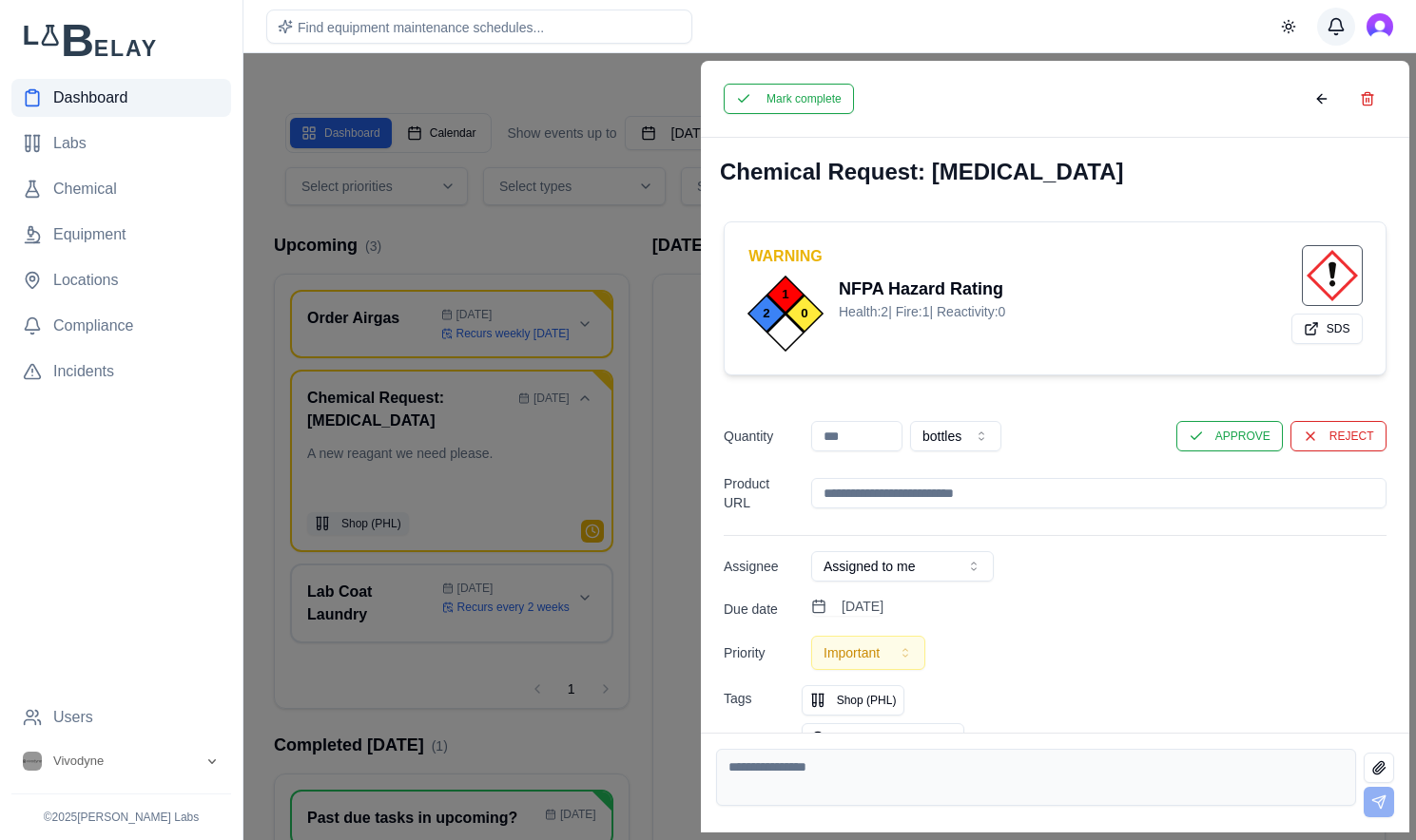
click at [1336, 14] on button "Messages" at bounding box center [1335, 27] width 38 height 38
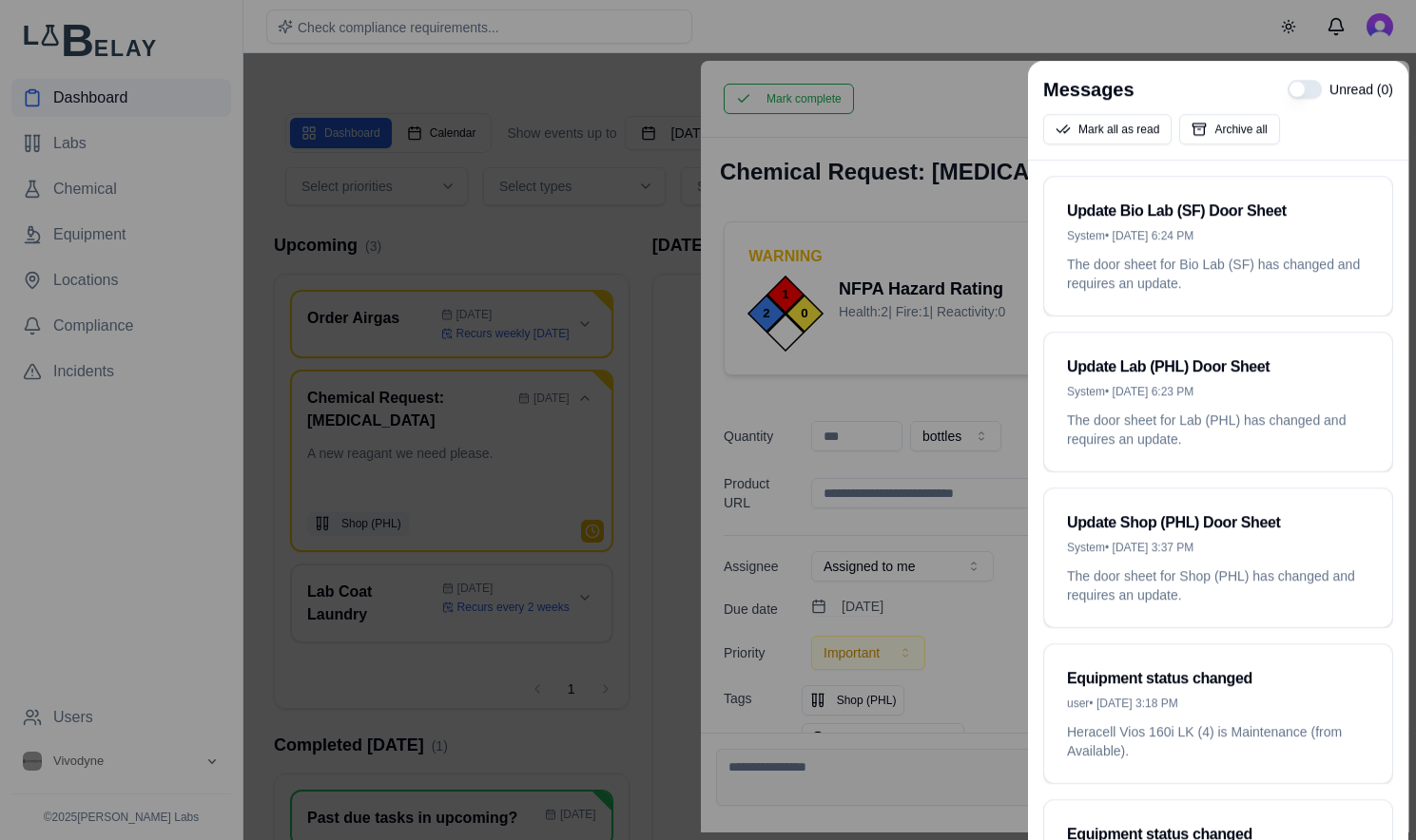
click at [1233, 42] on div at bounding box center [708, 420] width 1416 height 840
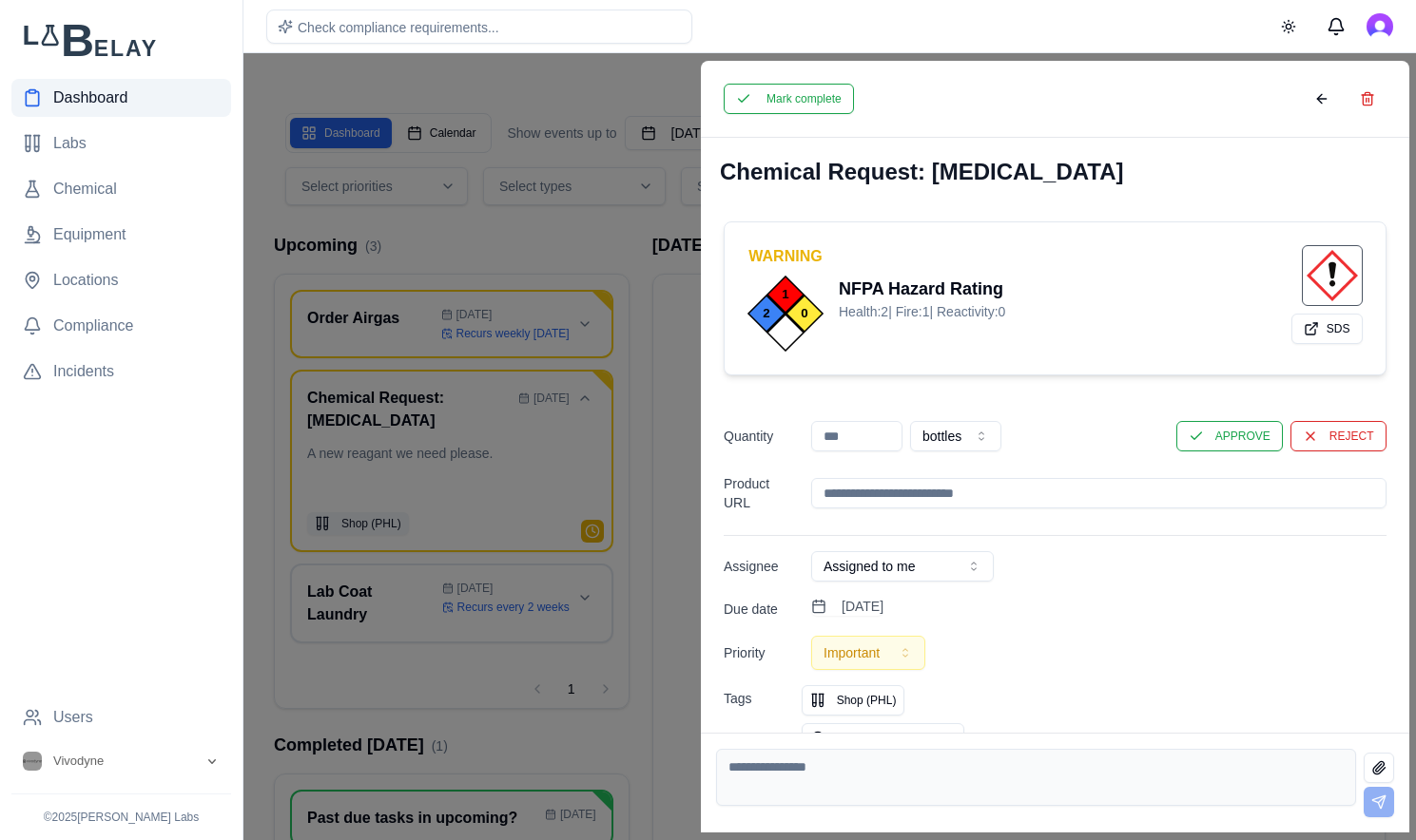
click at [126, 86] on span "Dashboard" at bounding box center [90, 97] width 75 height 23
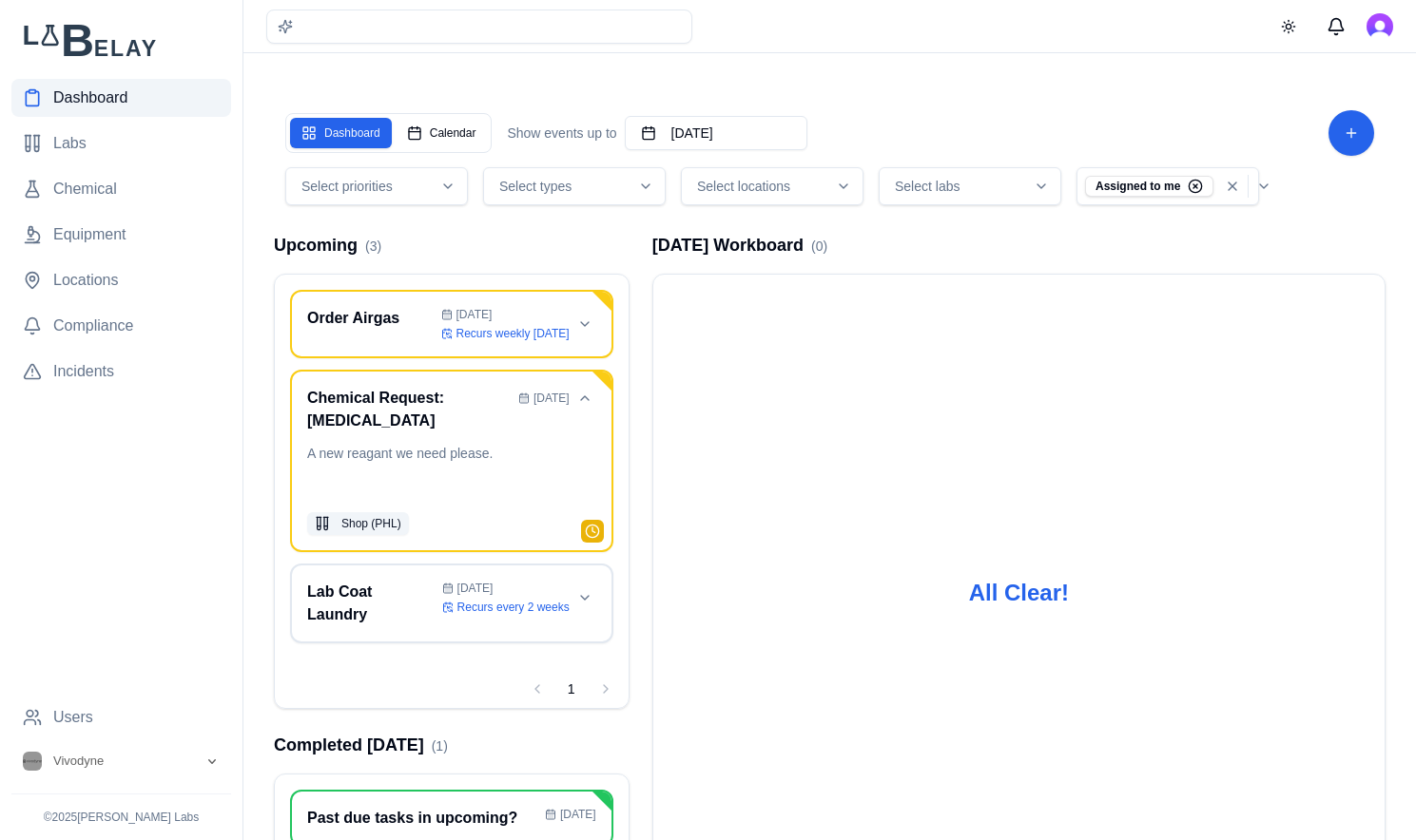
click at [108, 102] on span "Dashboard" at bounding box center [90, 97] width 75 height 23
click at [1200, 185] on icon "button" at bounding box center [1199, 182] width 17 height 17
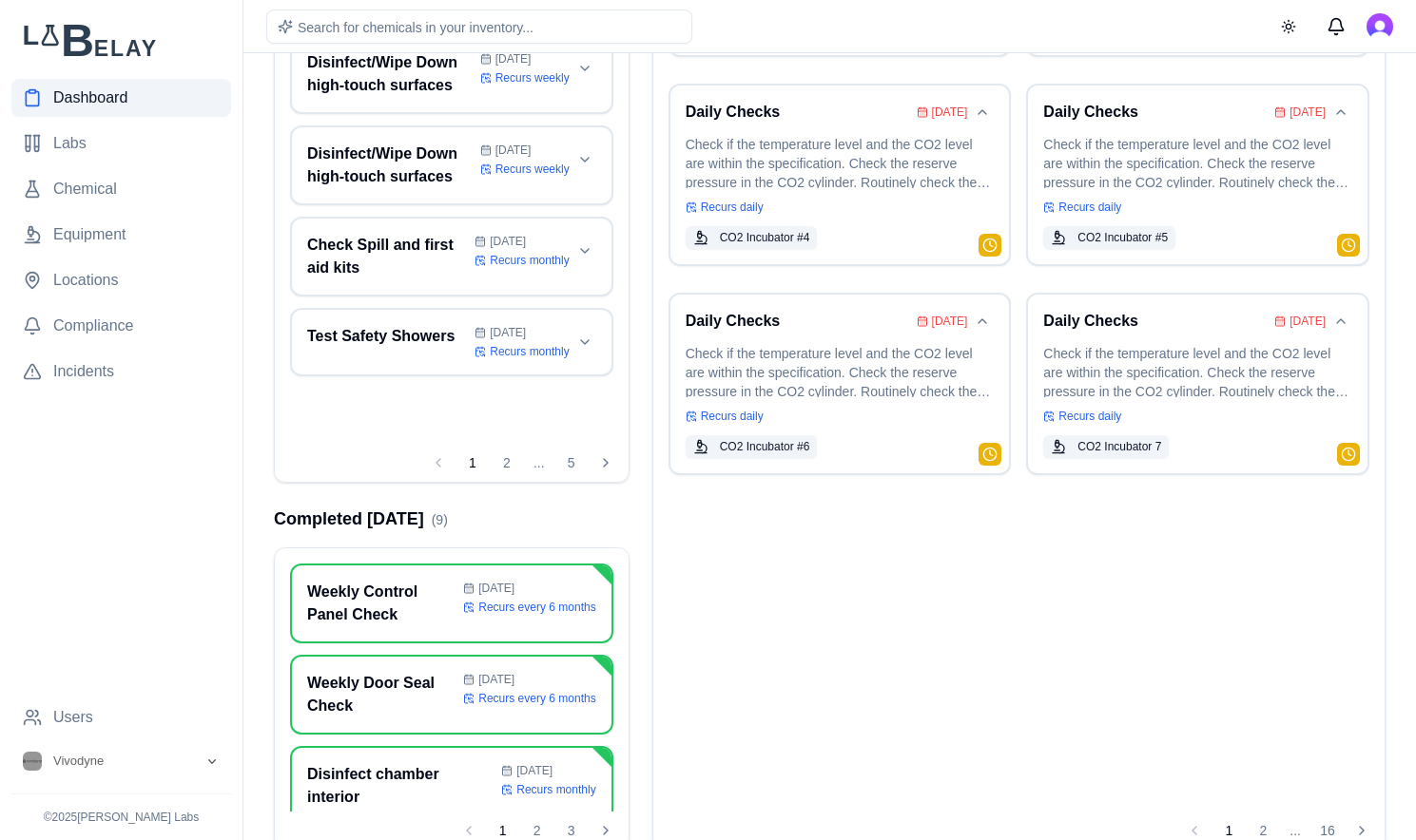
scroll to position [425, 0]
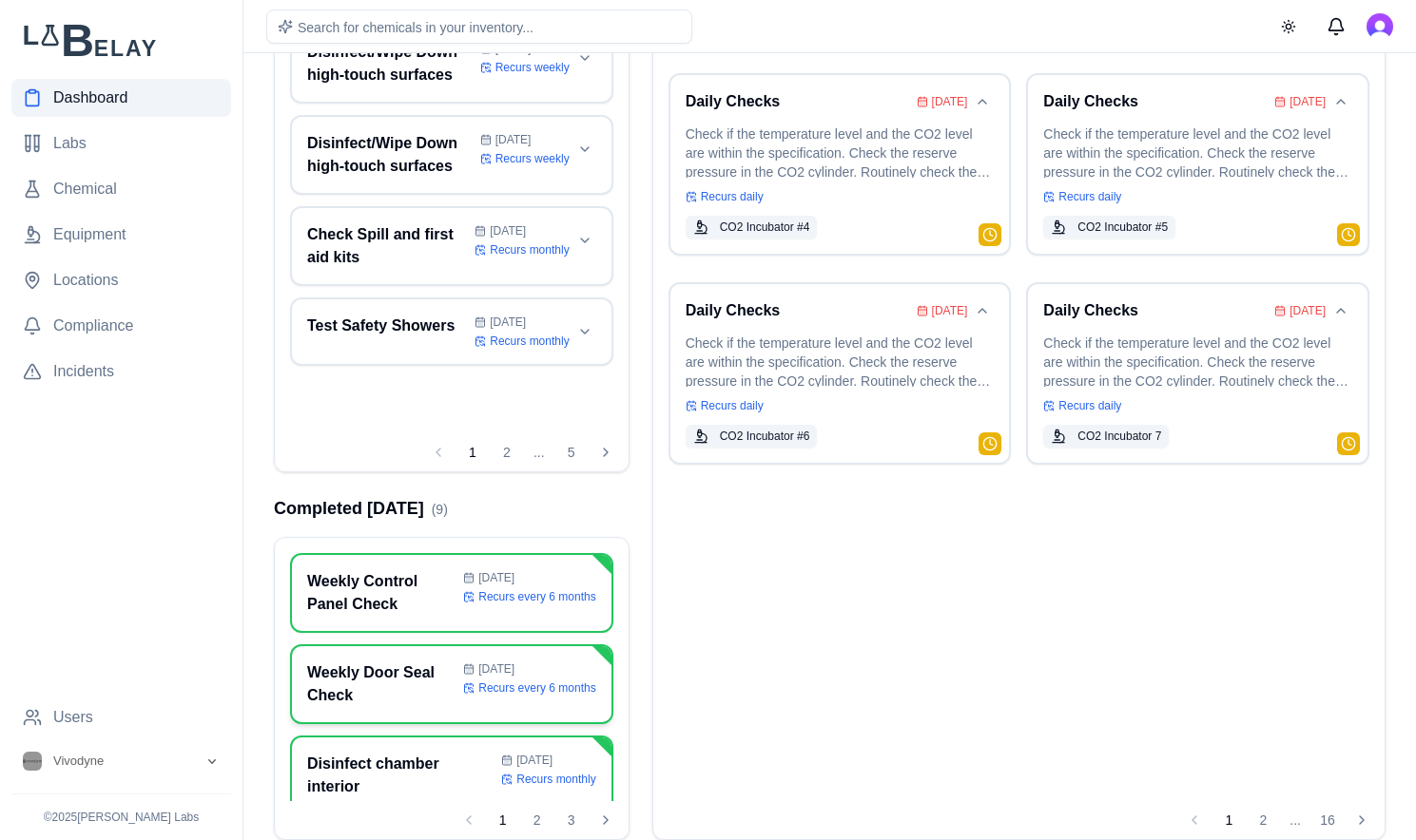
click at [384, 683] on h3 "Weekly Door Seal Check" at bounding box center [381, 685] width 148 height 46
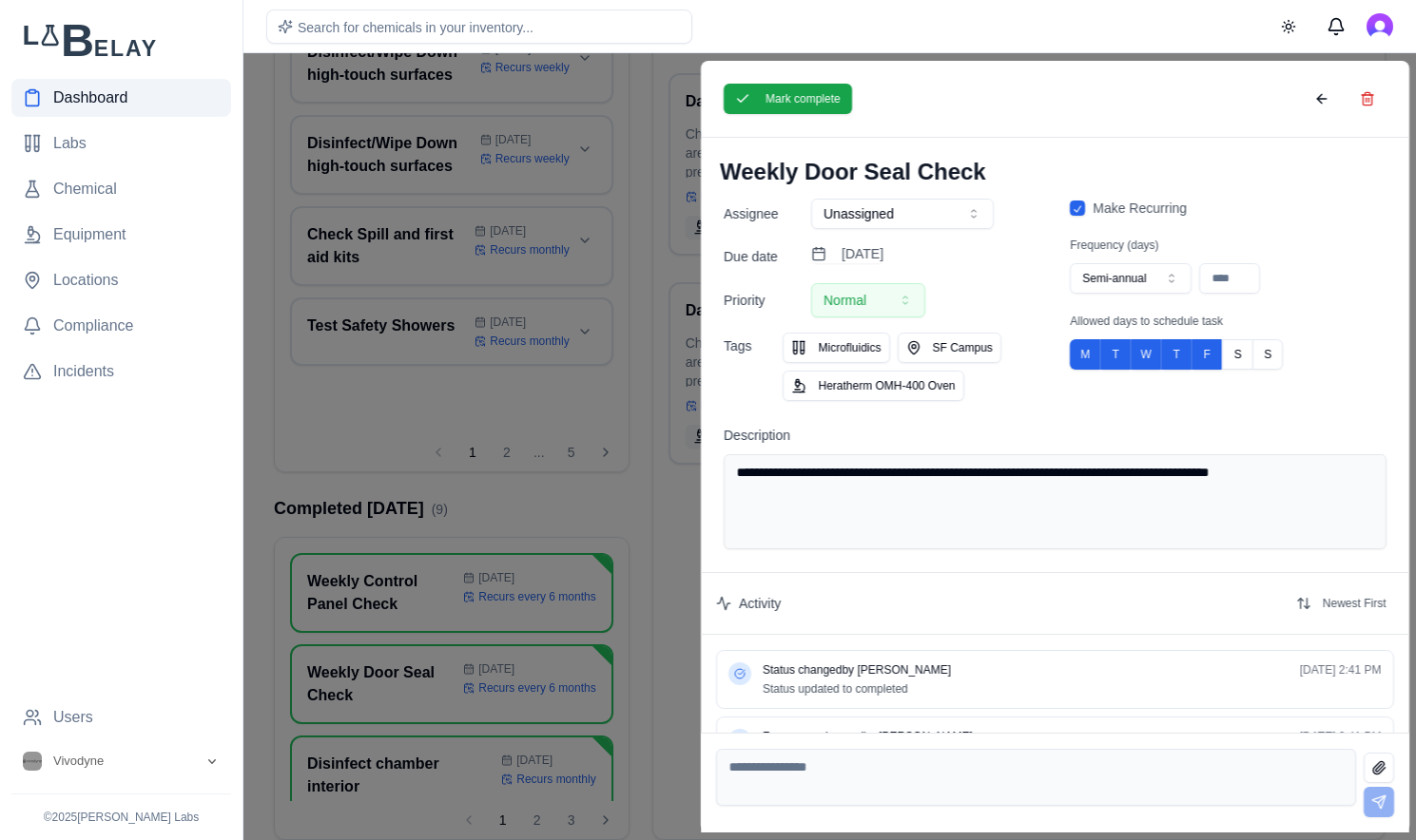
scroll to position [57, 0]
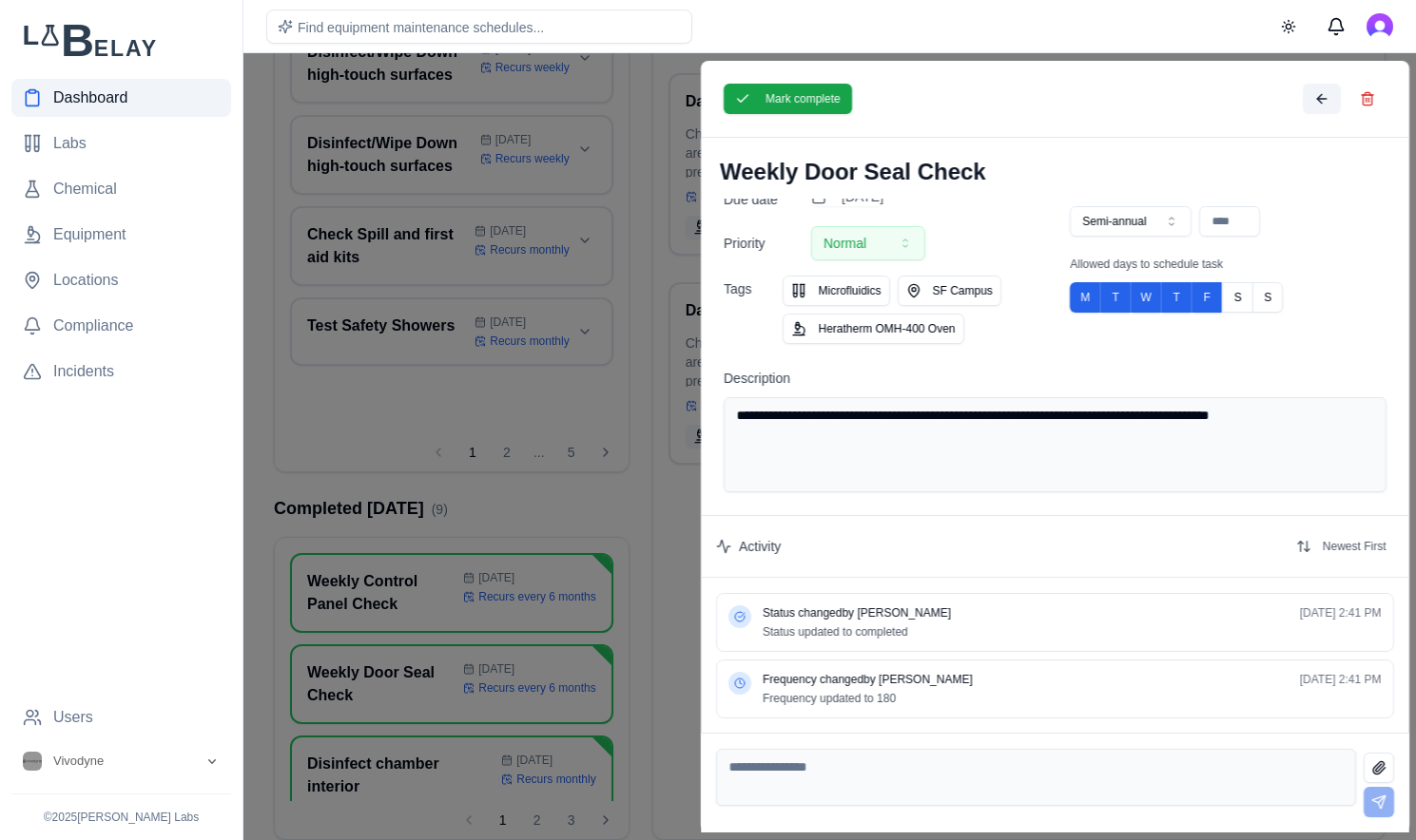
click at [1328, 98] on button at bounding box center [1321, 98] width 38 height 31
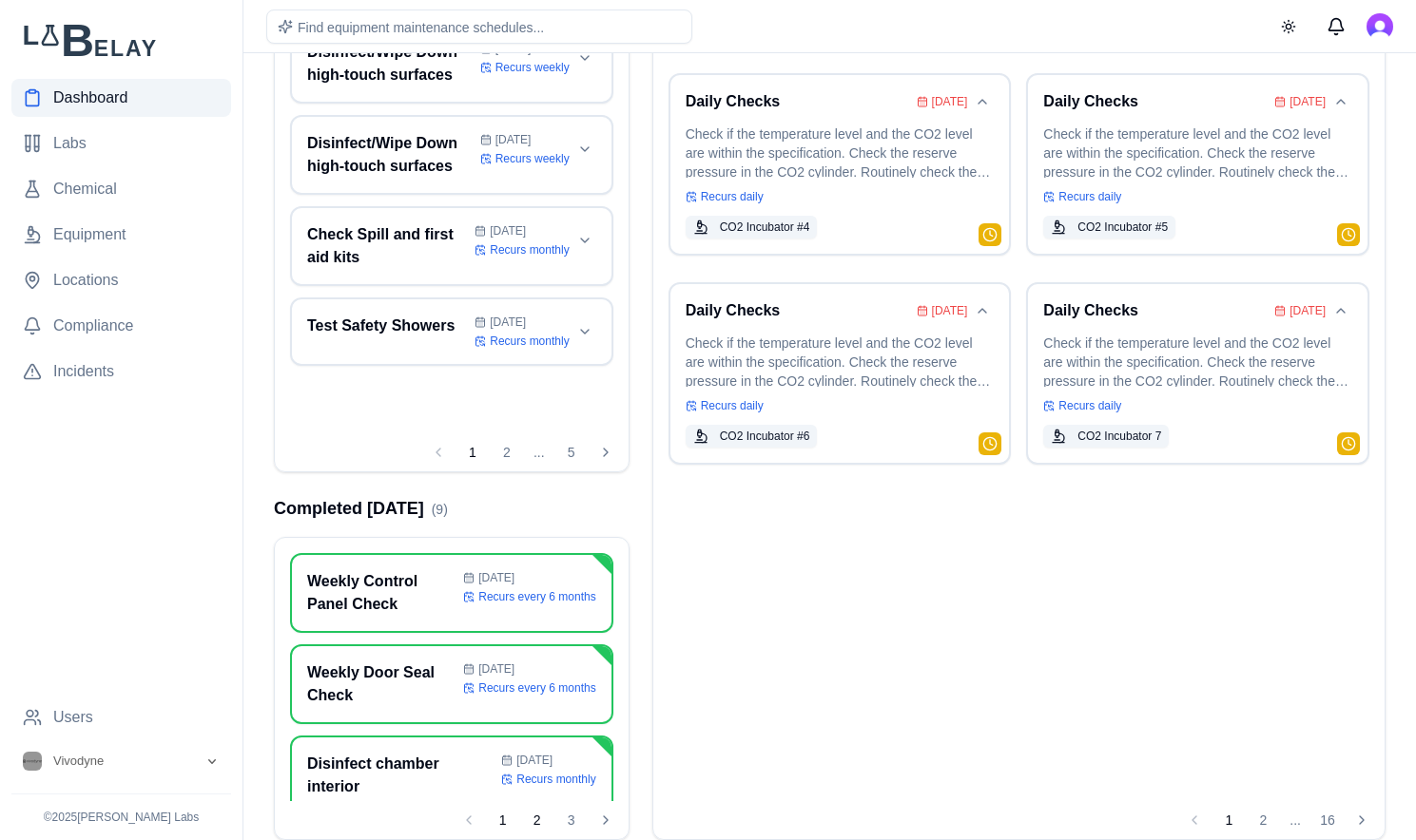
click at [534, 819] on button "2" at bounding box center [537, 820] width 31 height 31
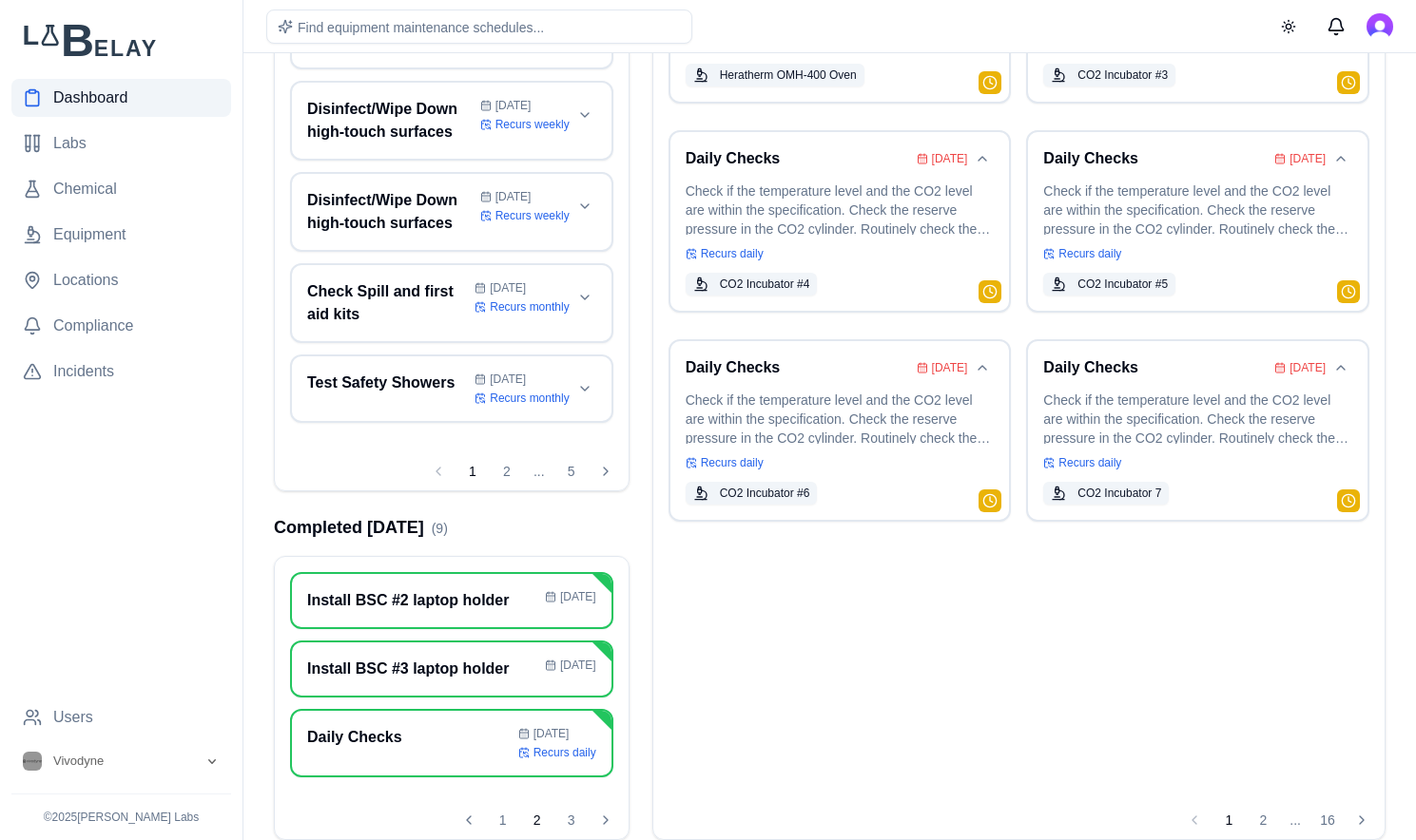
scroll to position [369, 0]
click at [471, 740] on h3 "Daily Checks" at bounding box center [409, 738] width 204 height 23
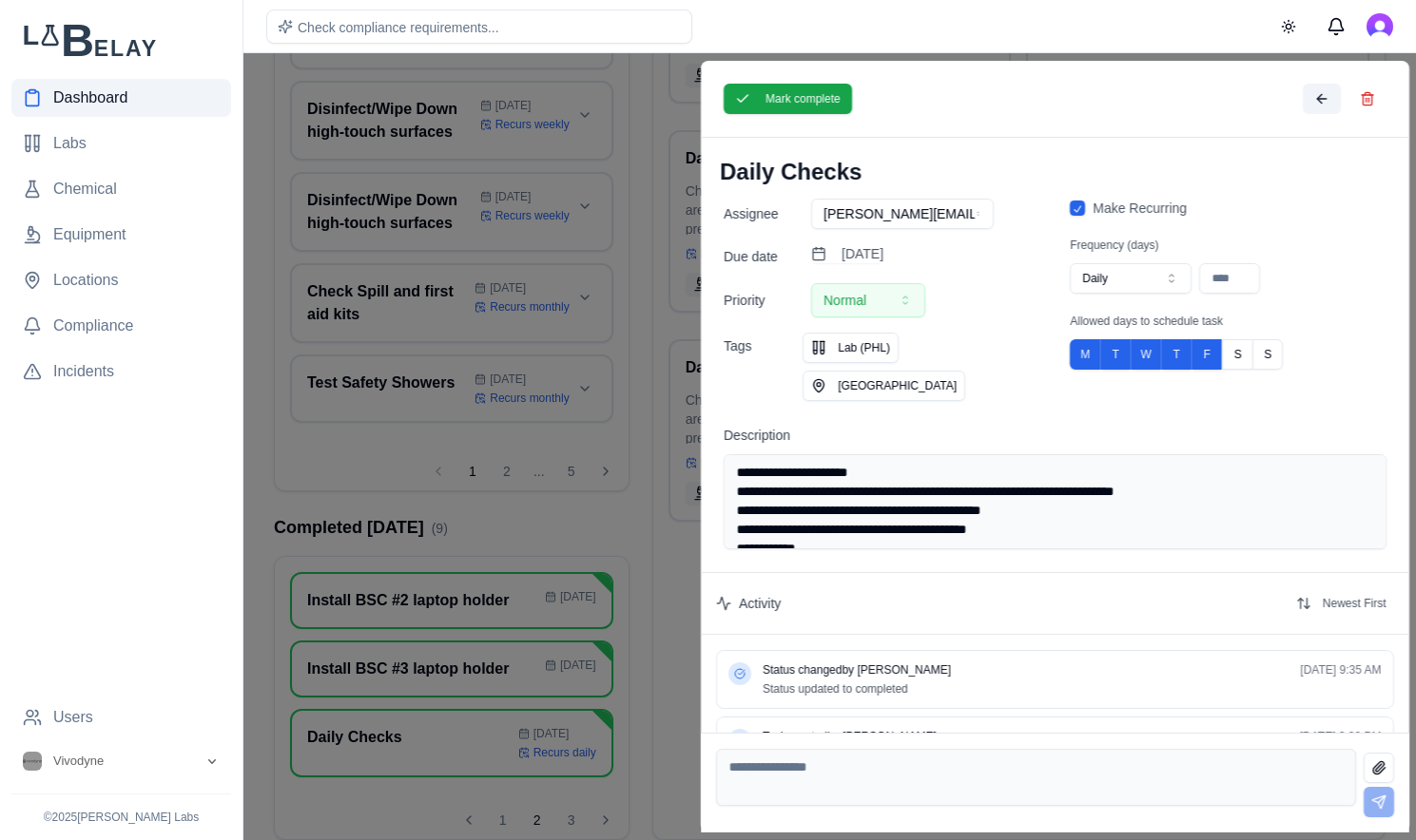
click at [1310, 99] on button at bounding box center [1321, 98] width 38 height 31
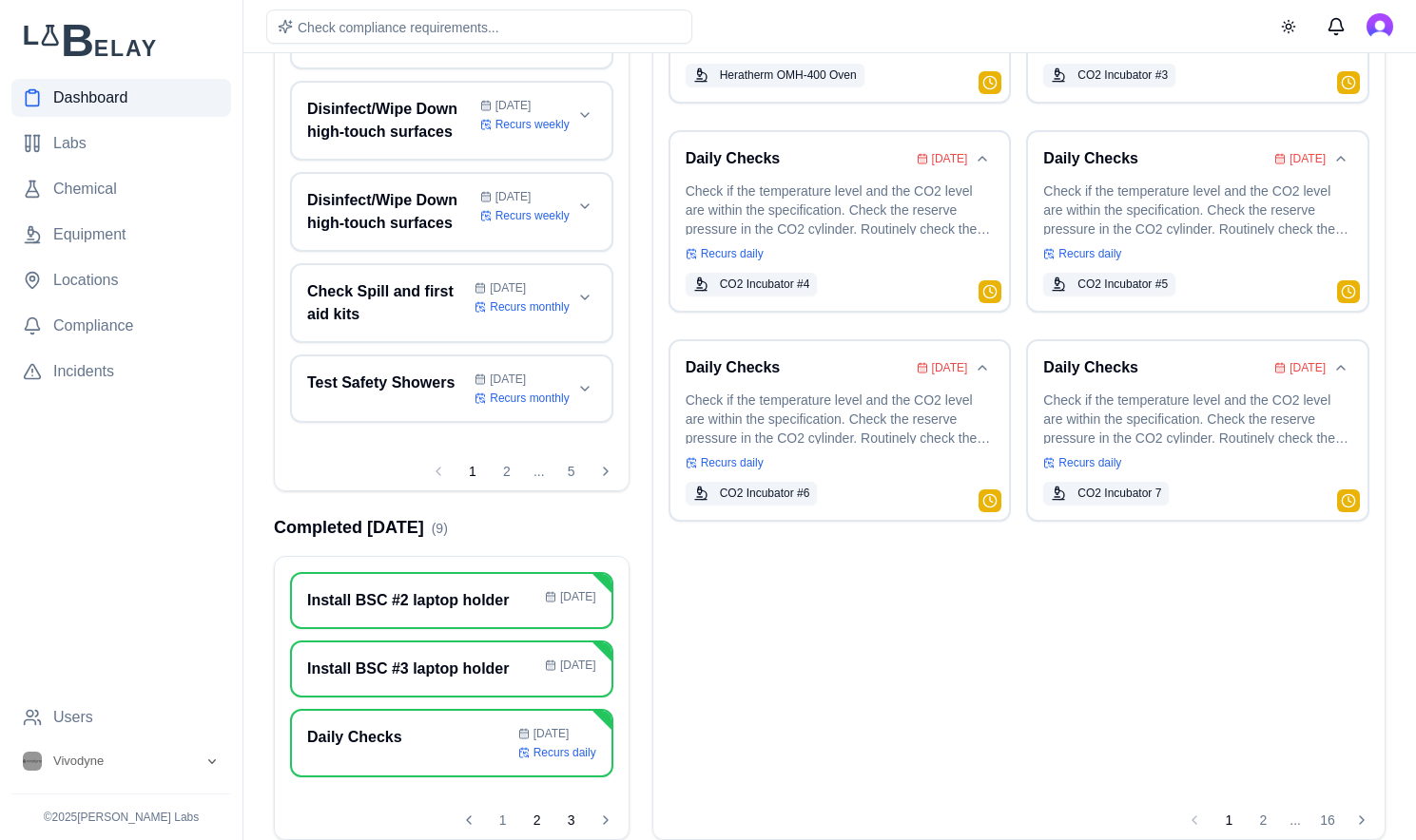
click at [569, 824] on button "3" at bounding box center [571, 820] width 31 height 31
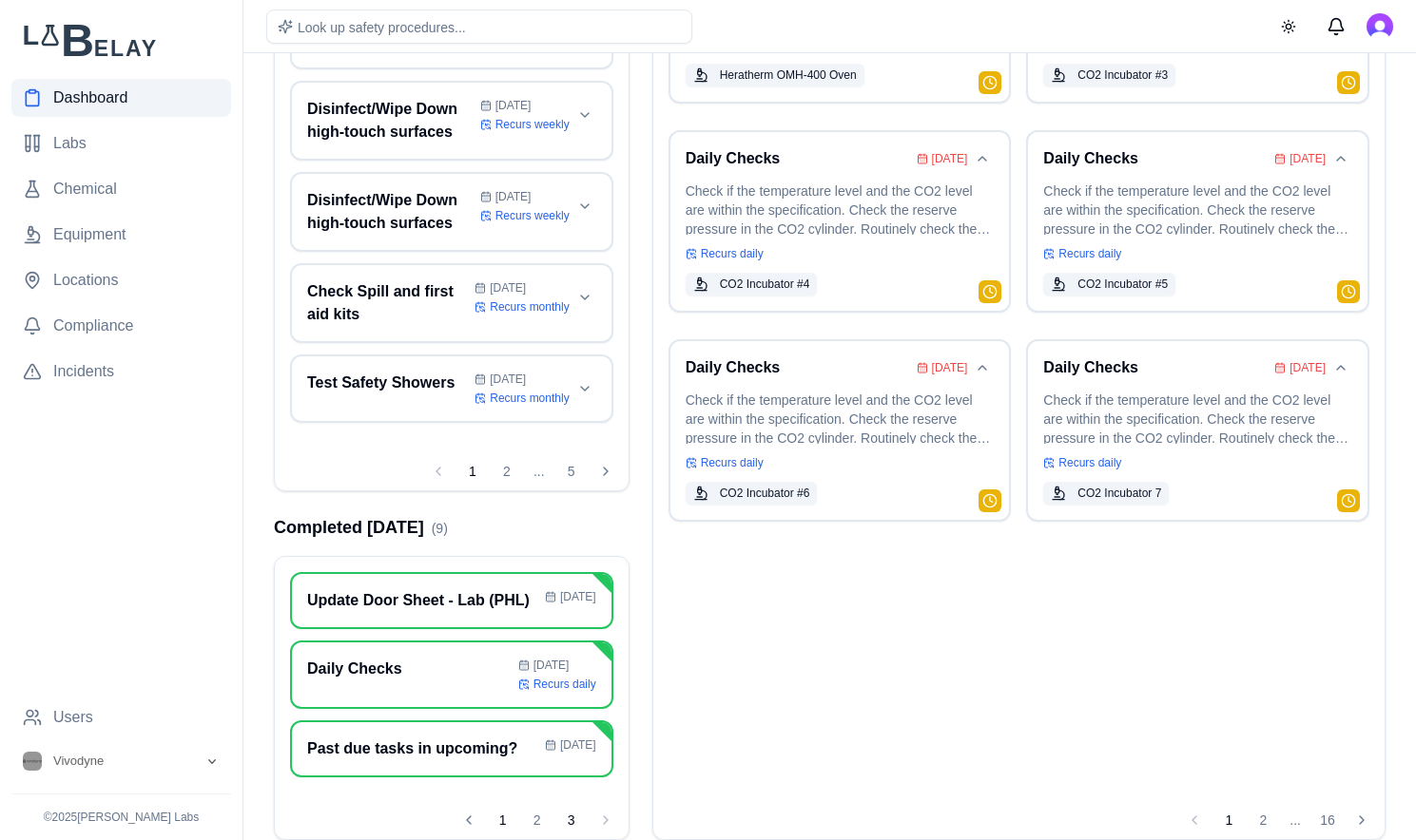
click at [506, 815] on button "1" at bounding box center [503, 820] width 31 height 31
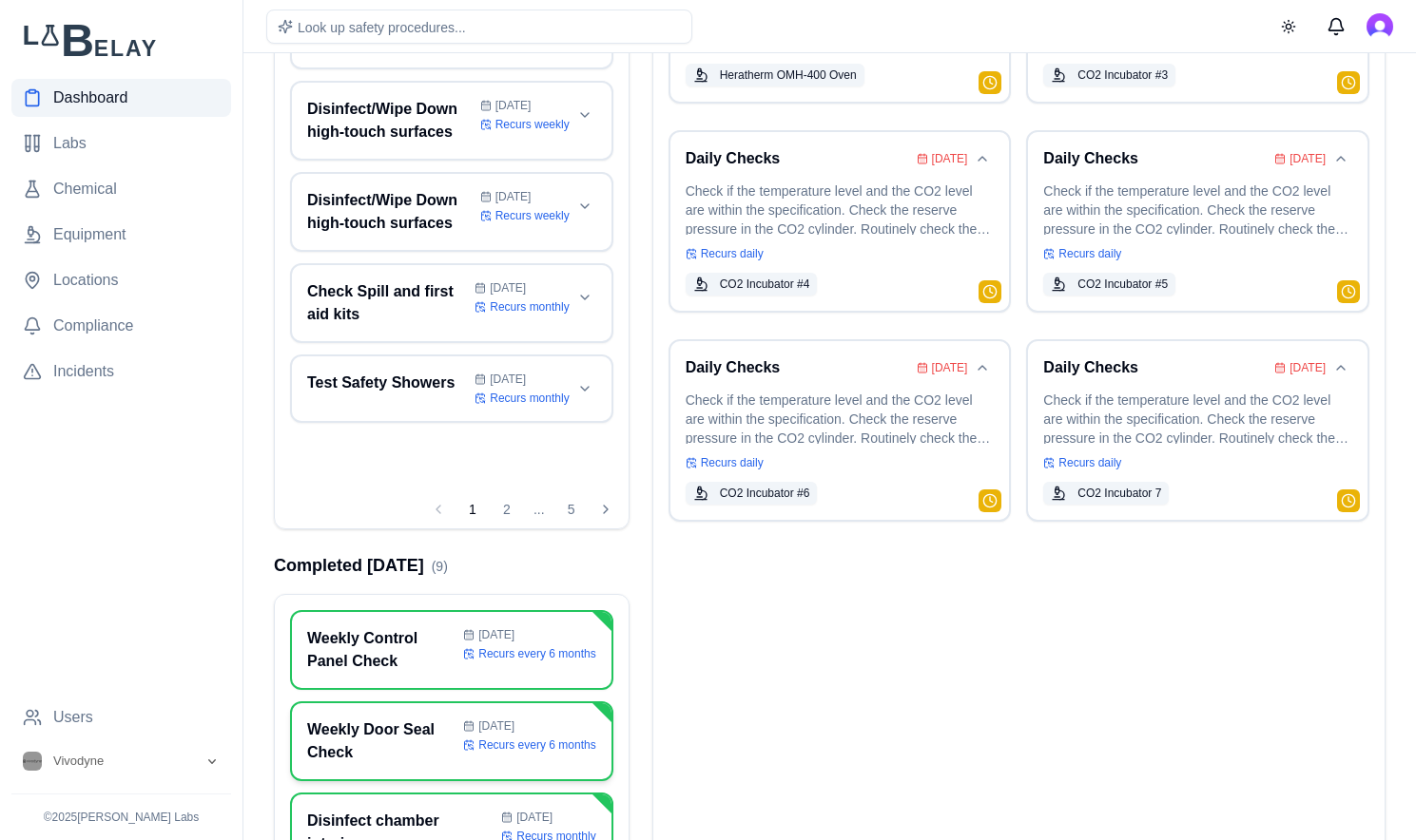
scroll to position [425, 0]
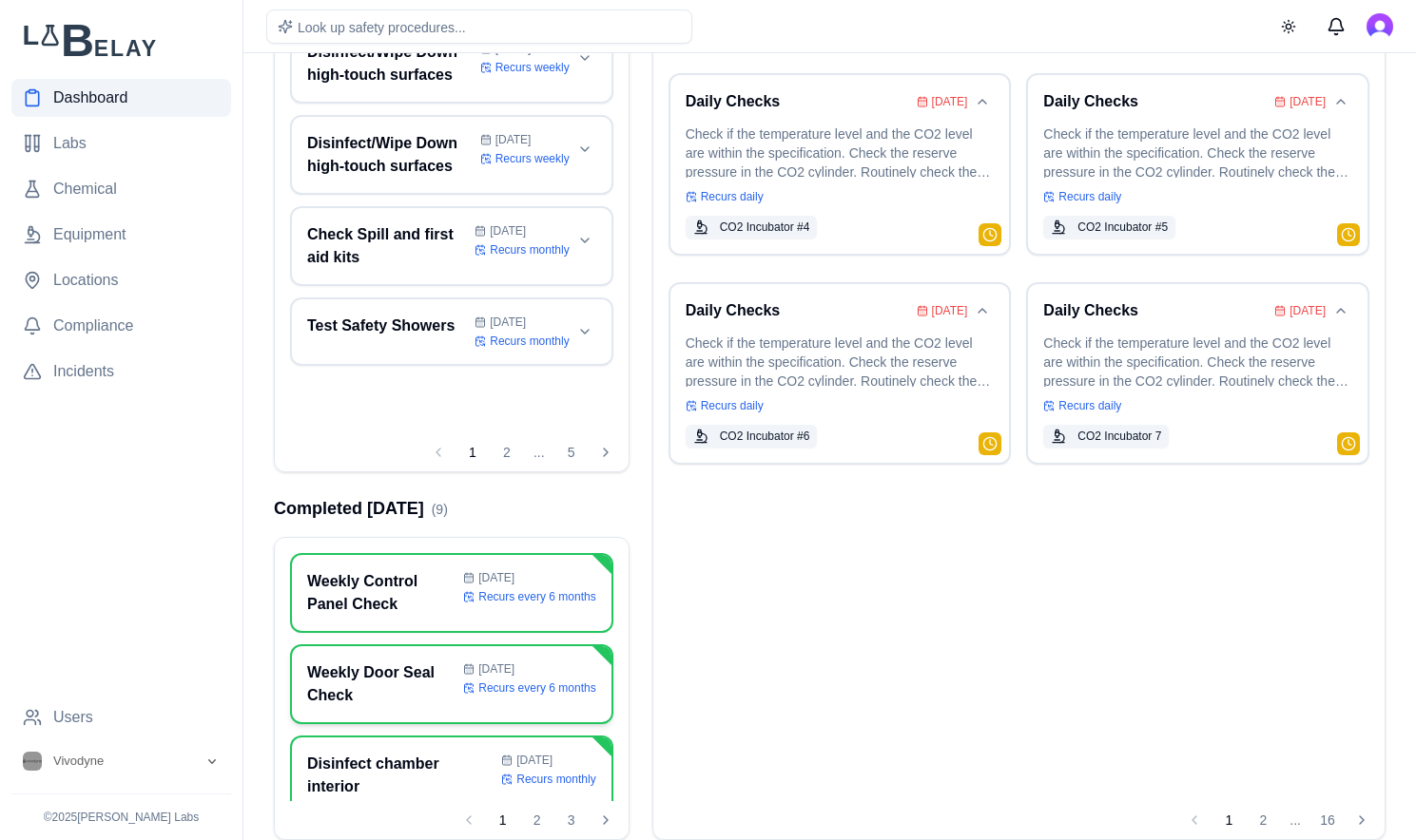
click at [437, 690] on h3 "Weekly Door Seal Check" at bounding box center [381, 685] width 148 height 46
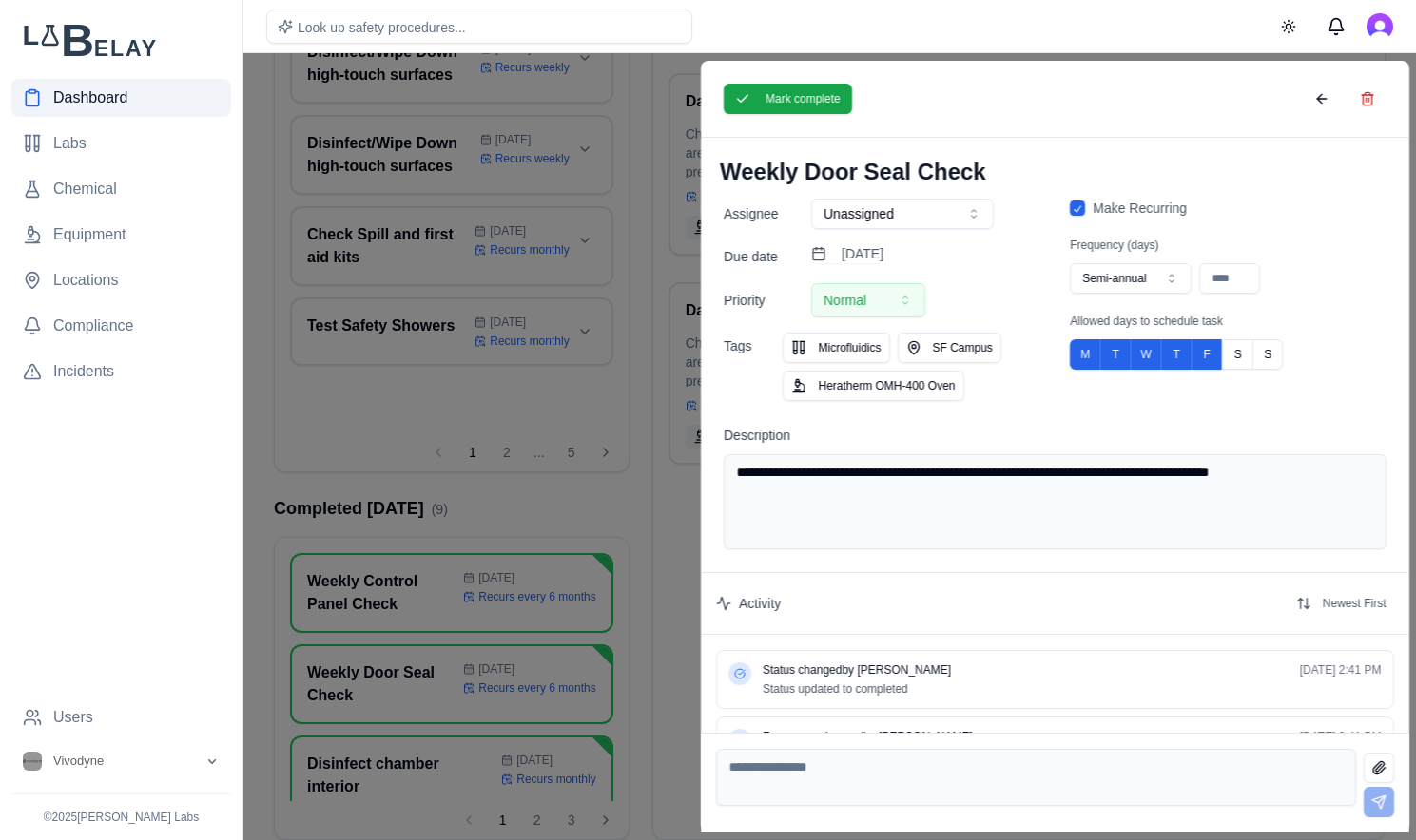
scroll to position [57, 0]
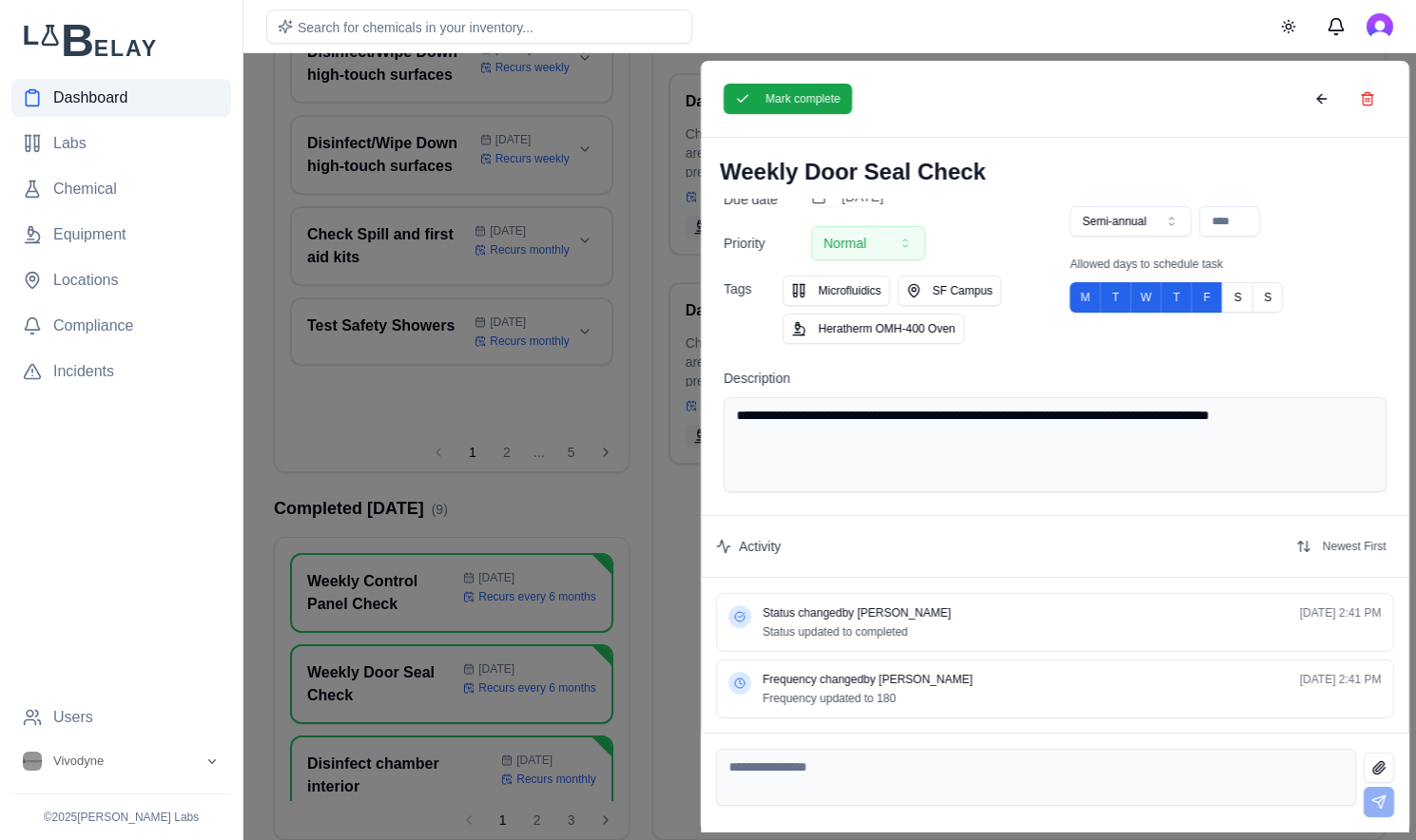
click at [451, 772] on div at bounding box center [708, 447] width 1416 height 787
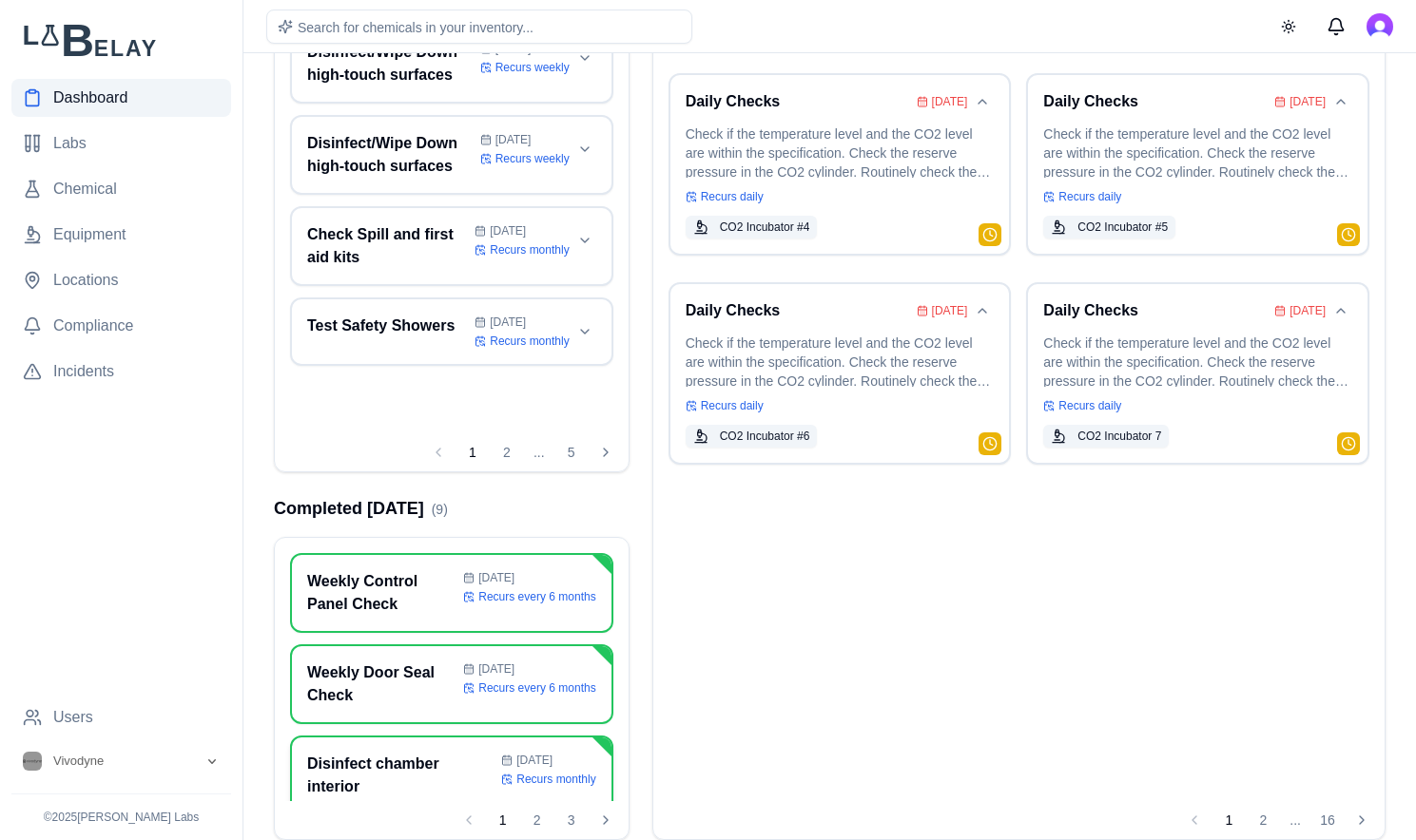
click at [439, 753] on h3 "Disinfect chamber interior" at bounding box center [400, 775] width 186 height 46
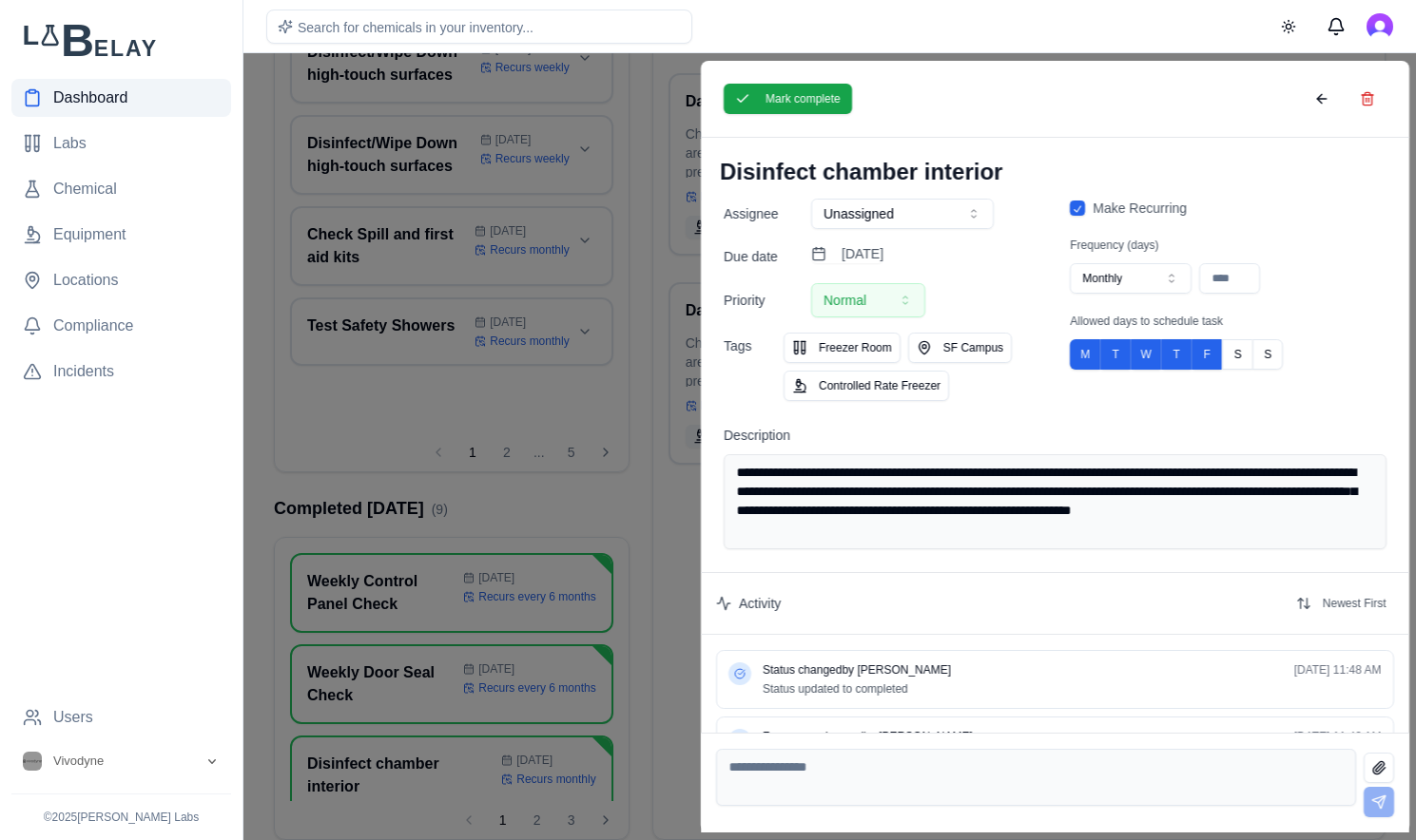
scroll to position [57, 0]
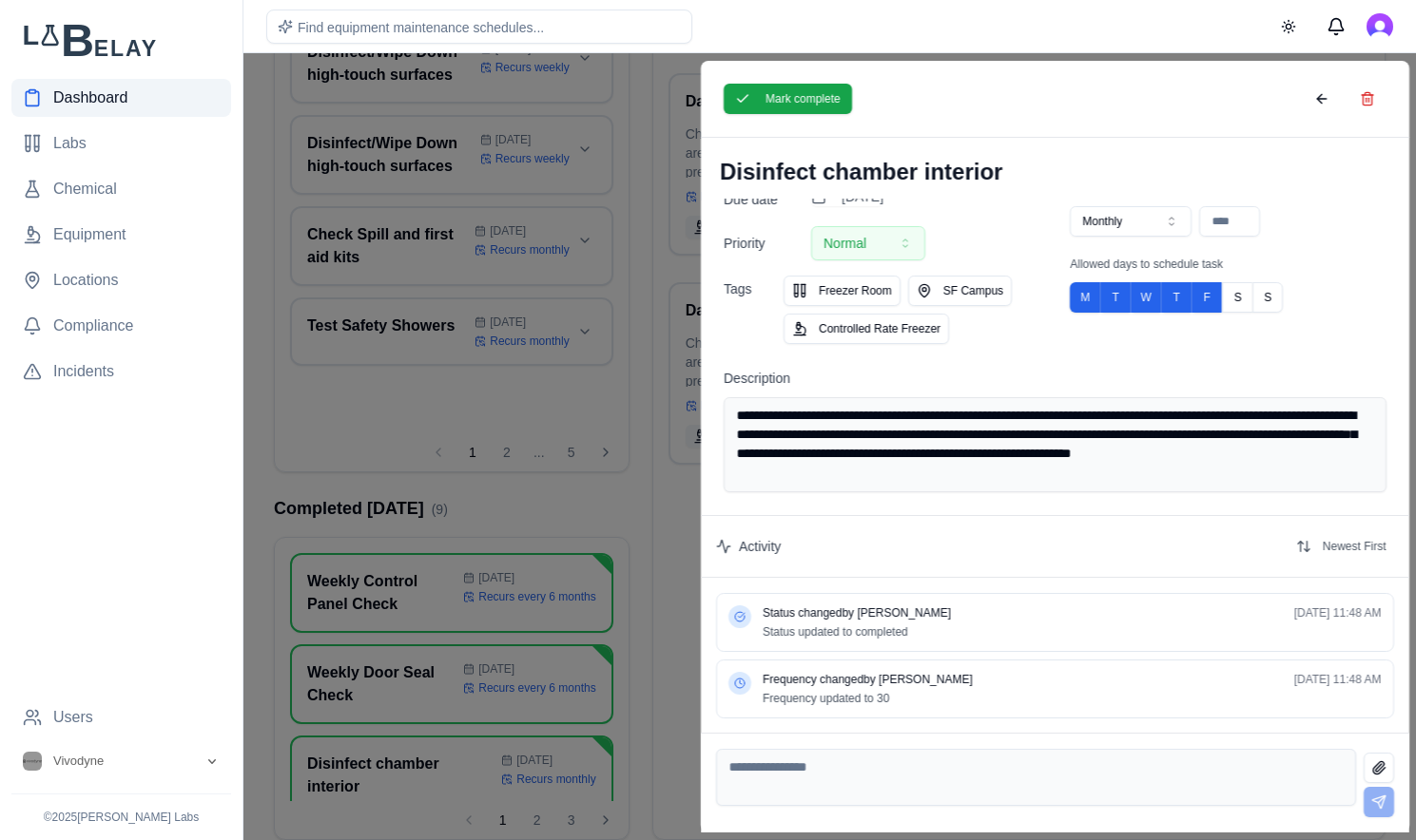
click at [505, 557] on div at bounding box center [708, 447] width 1416 height 787
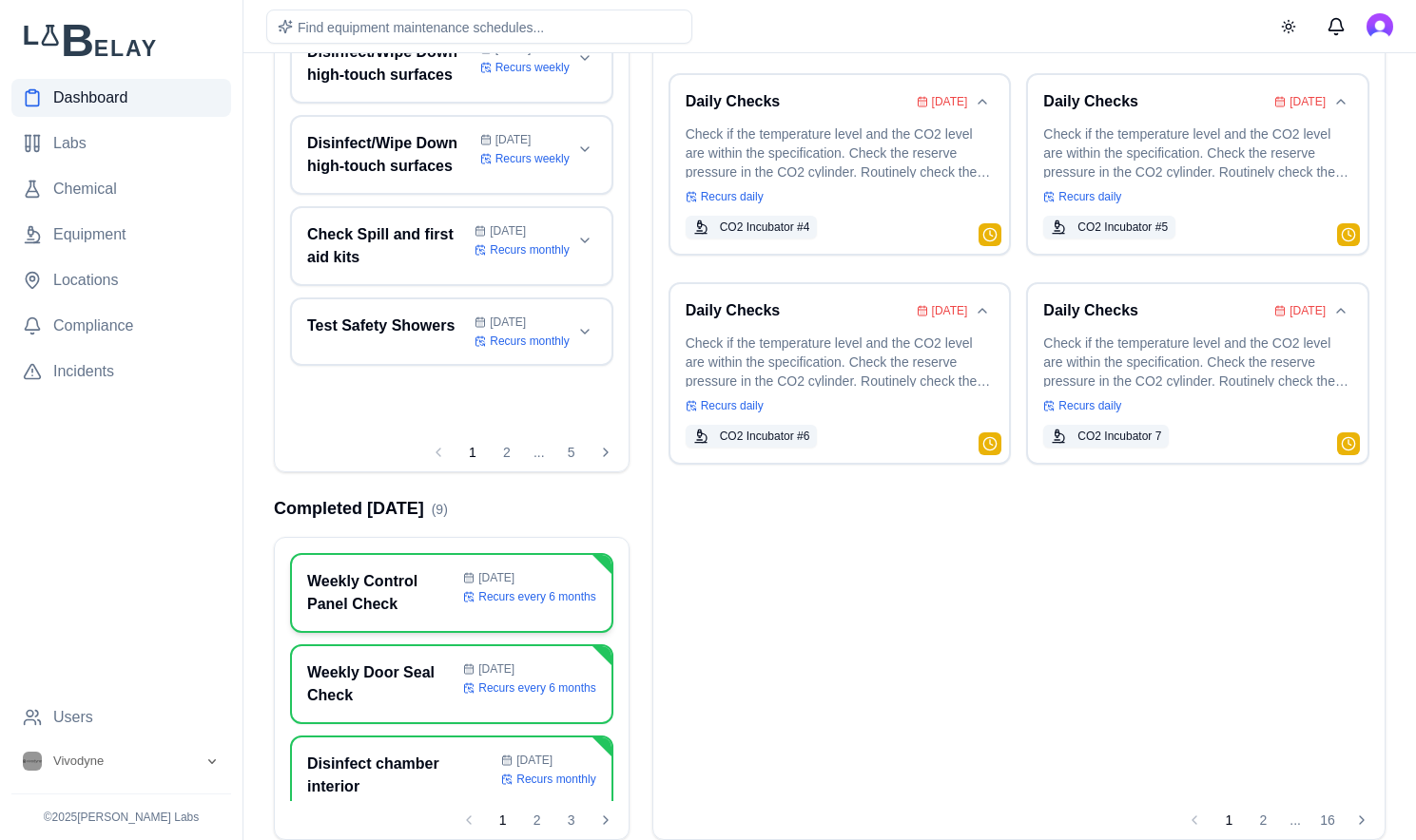
click at [433, 600] on h3 "Weekly Control Panel Check" at bounding box center [381, 593] width 148 height 46
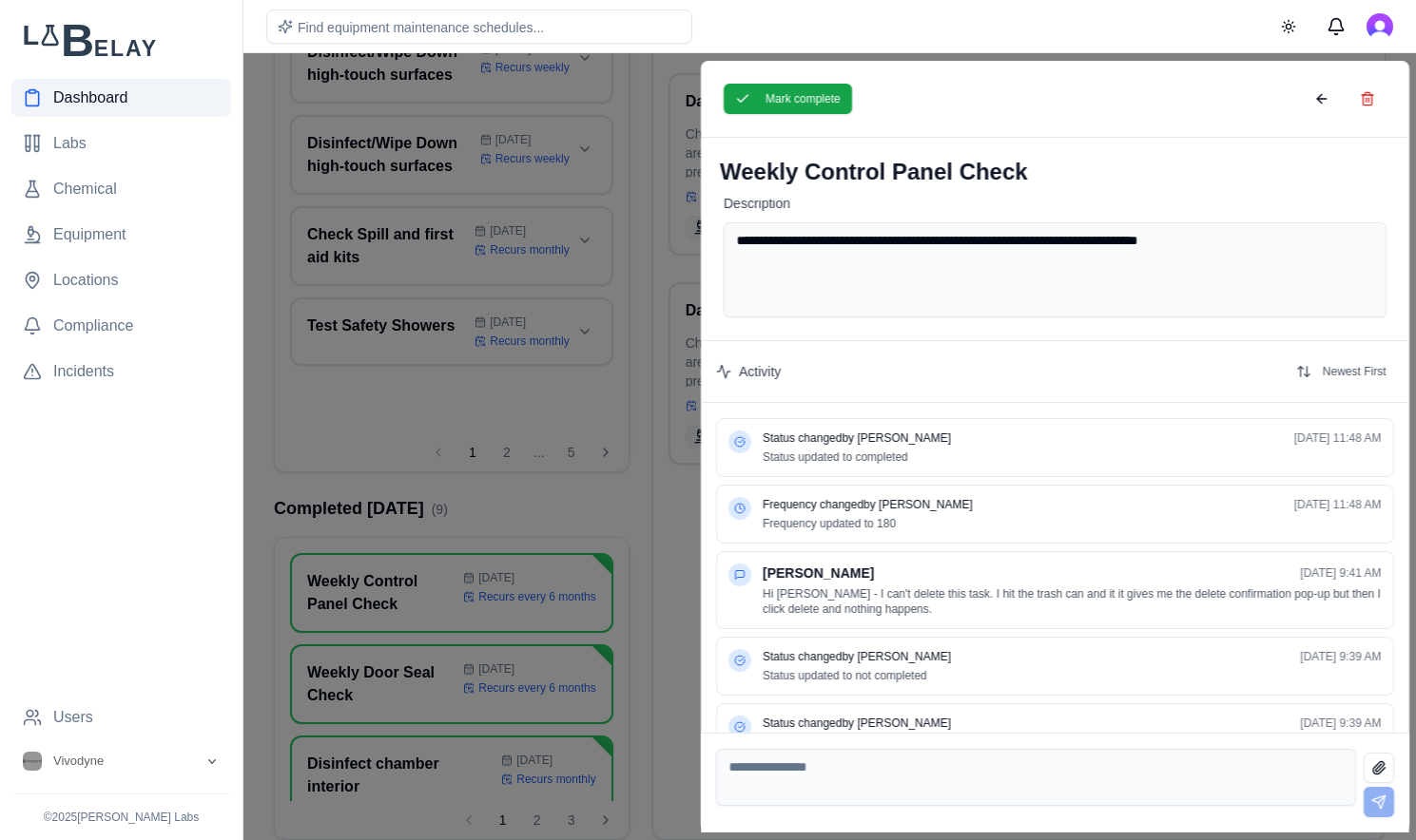
scroll to position [275, 0]
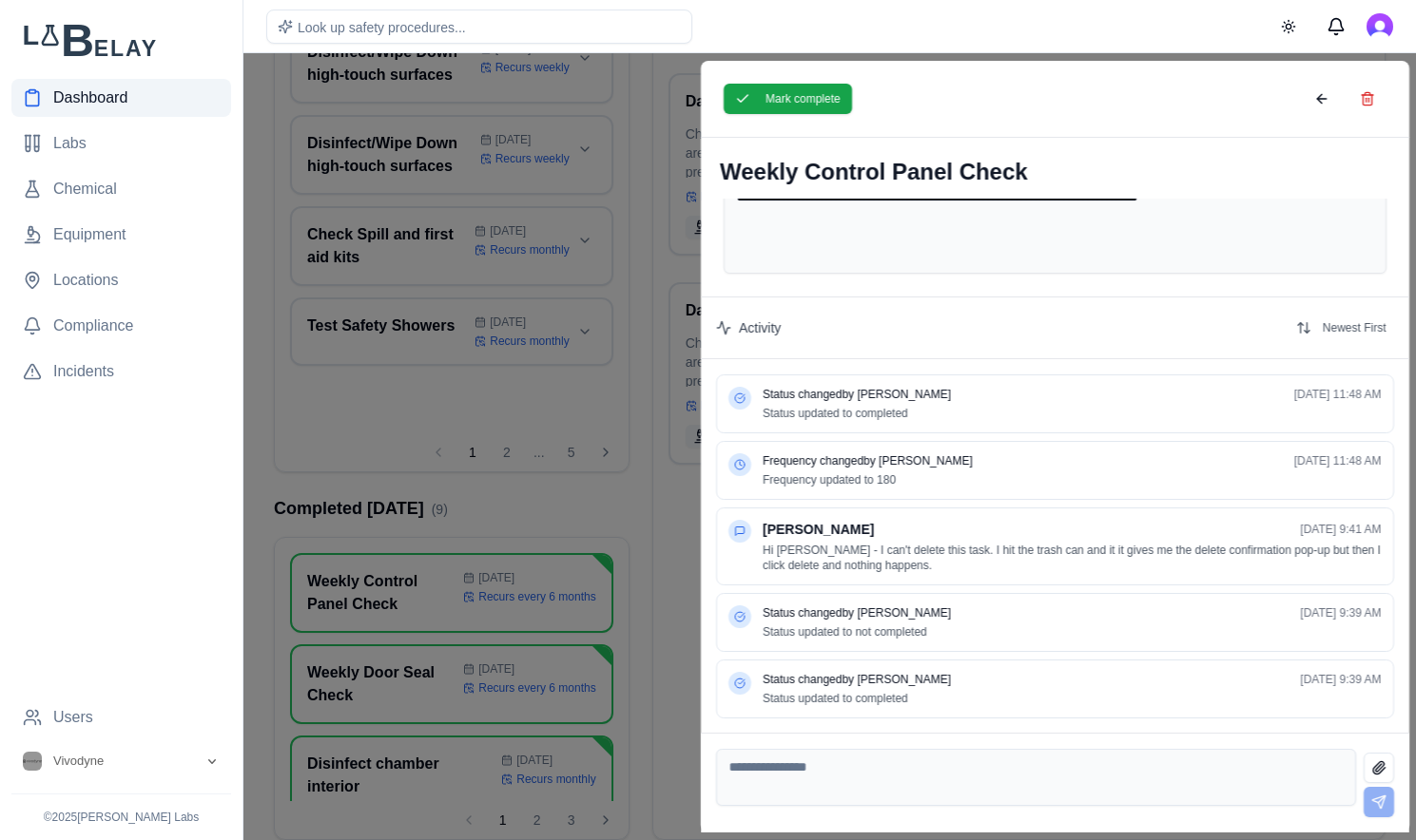
click at [871, 781] on textarea at bounding box center [1036, 777] width 640 height 57
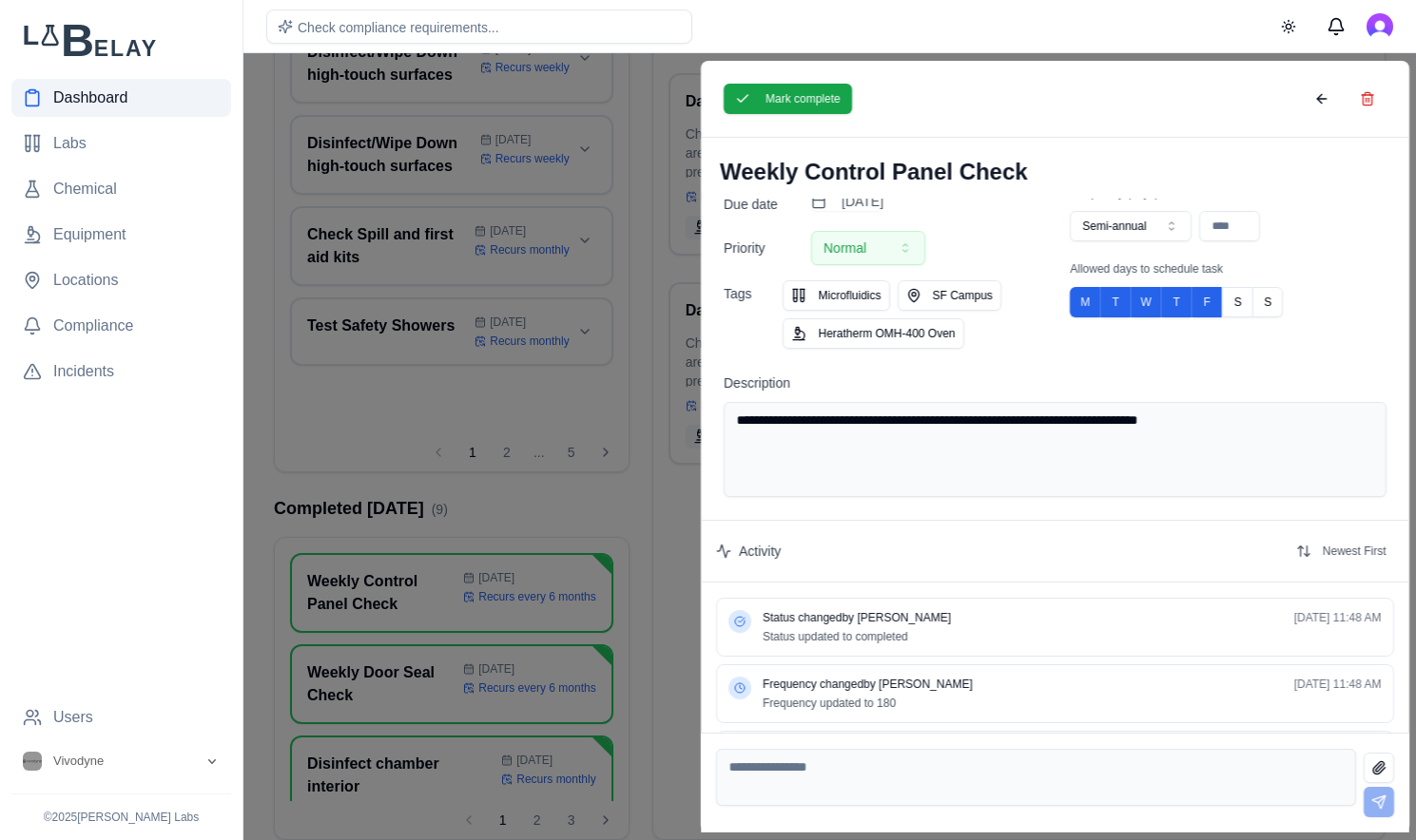
scroll to position [0, 0]
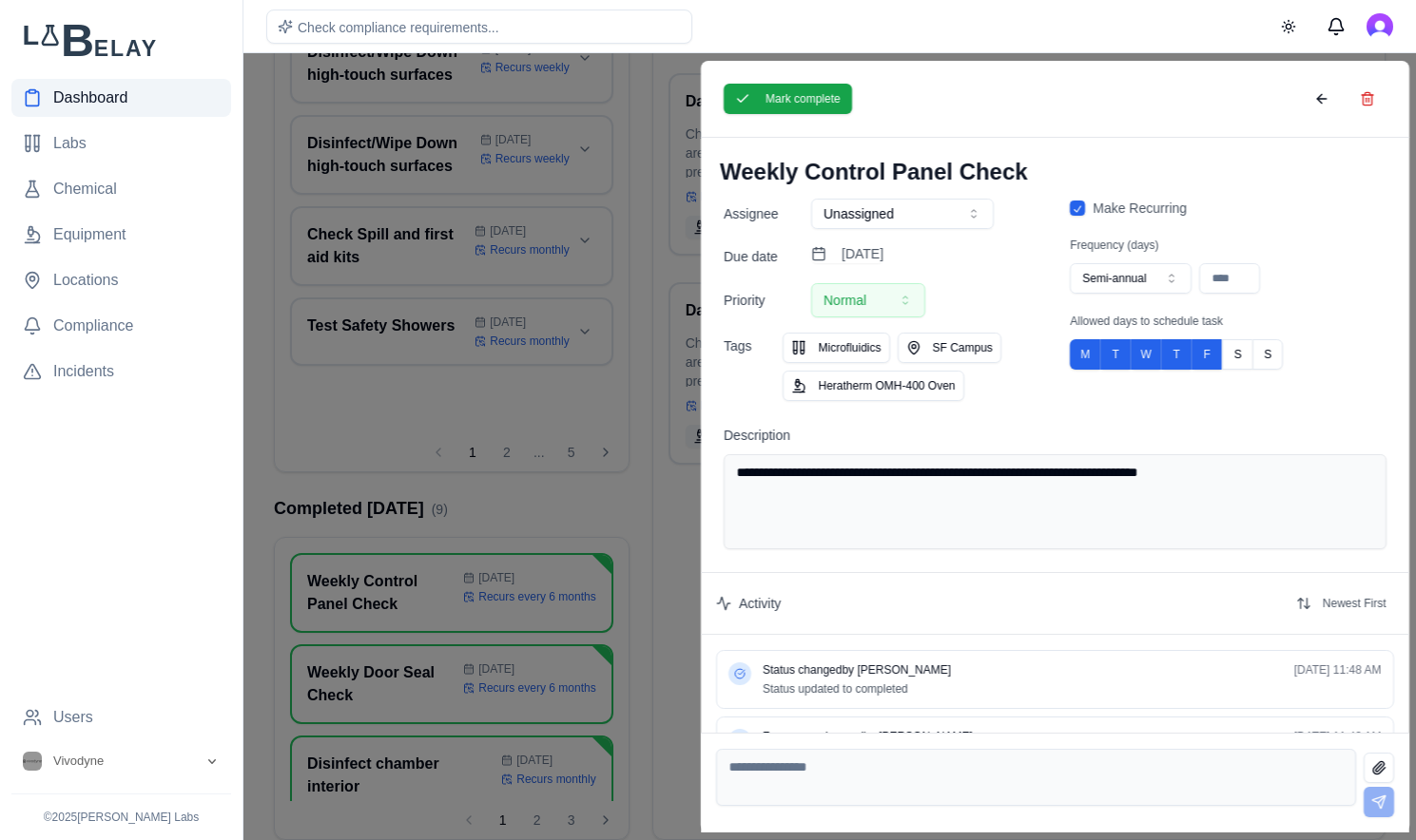
click at [1041, 88] on div "Mark complete" at bounding box center [1055, 98] width 708 height 77
click at [1318, 97] on button at bounding box center [1321, 98] width 38 height 31
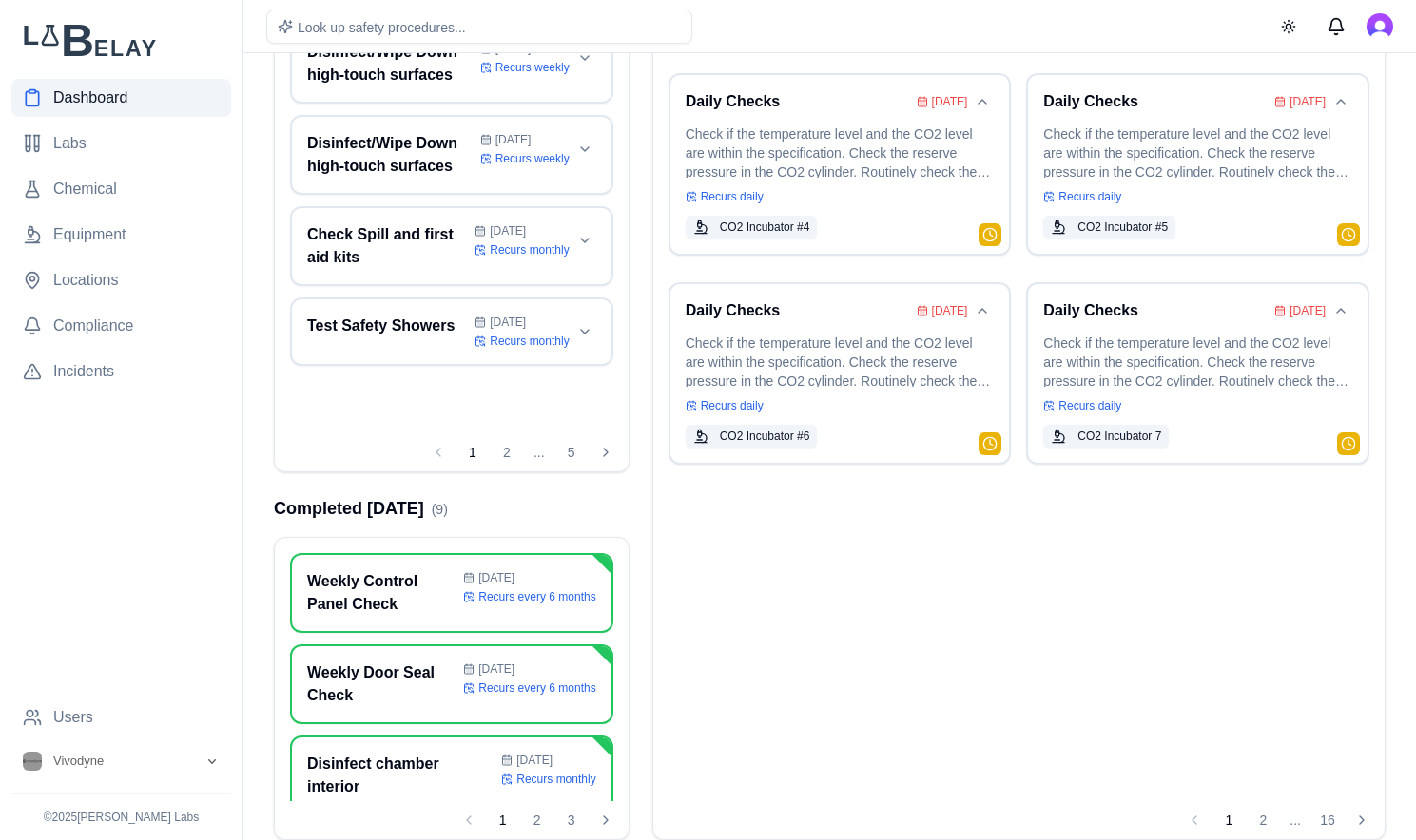
click at [117, 105] on span "Dashboard" at bounding box center [90, 97] width 75 height 23
